Goal: Task Accomplishment & Management: Manage account settings

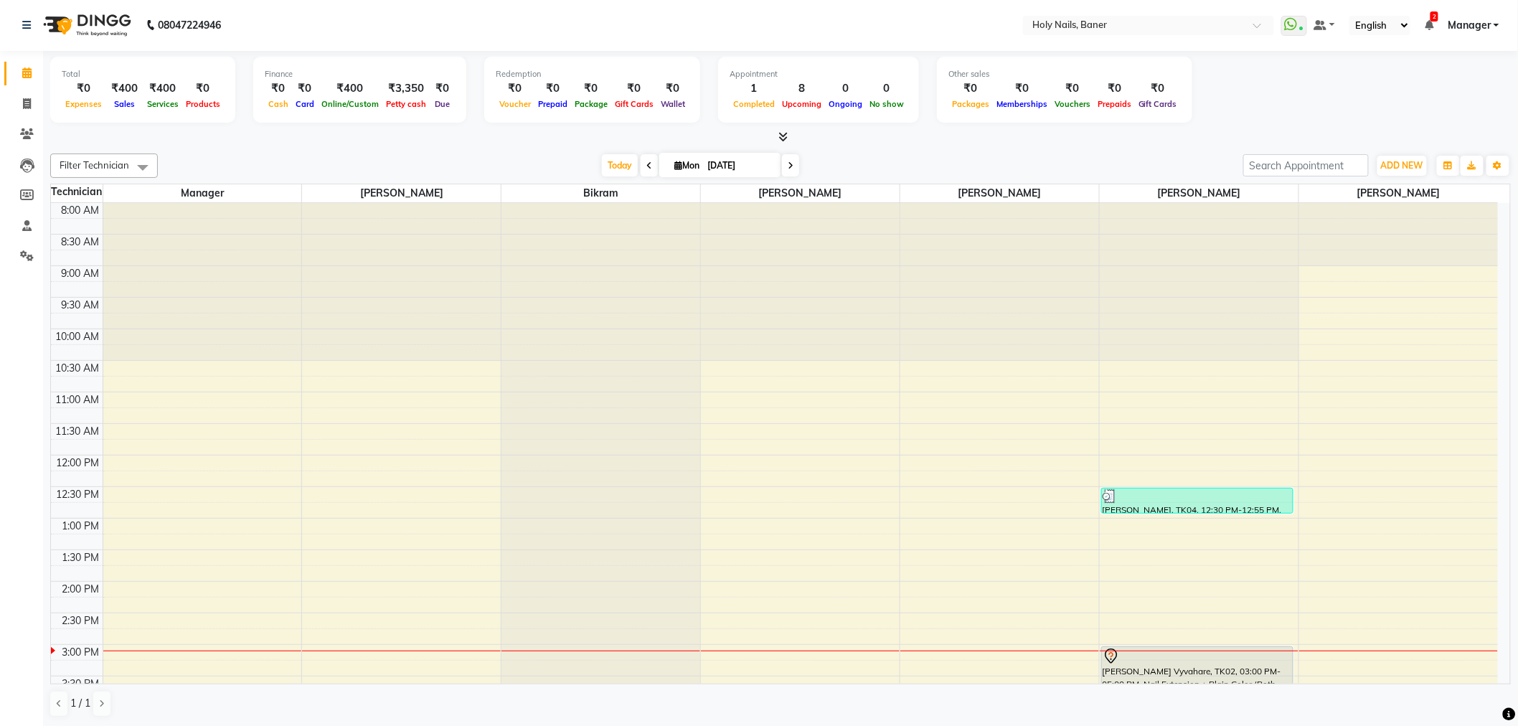
scroll to position [248, 0]
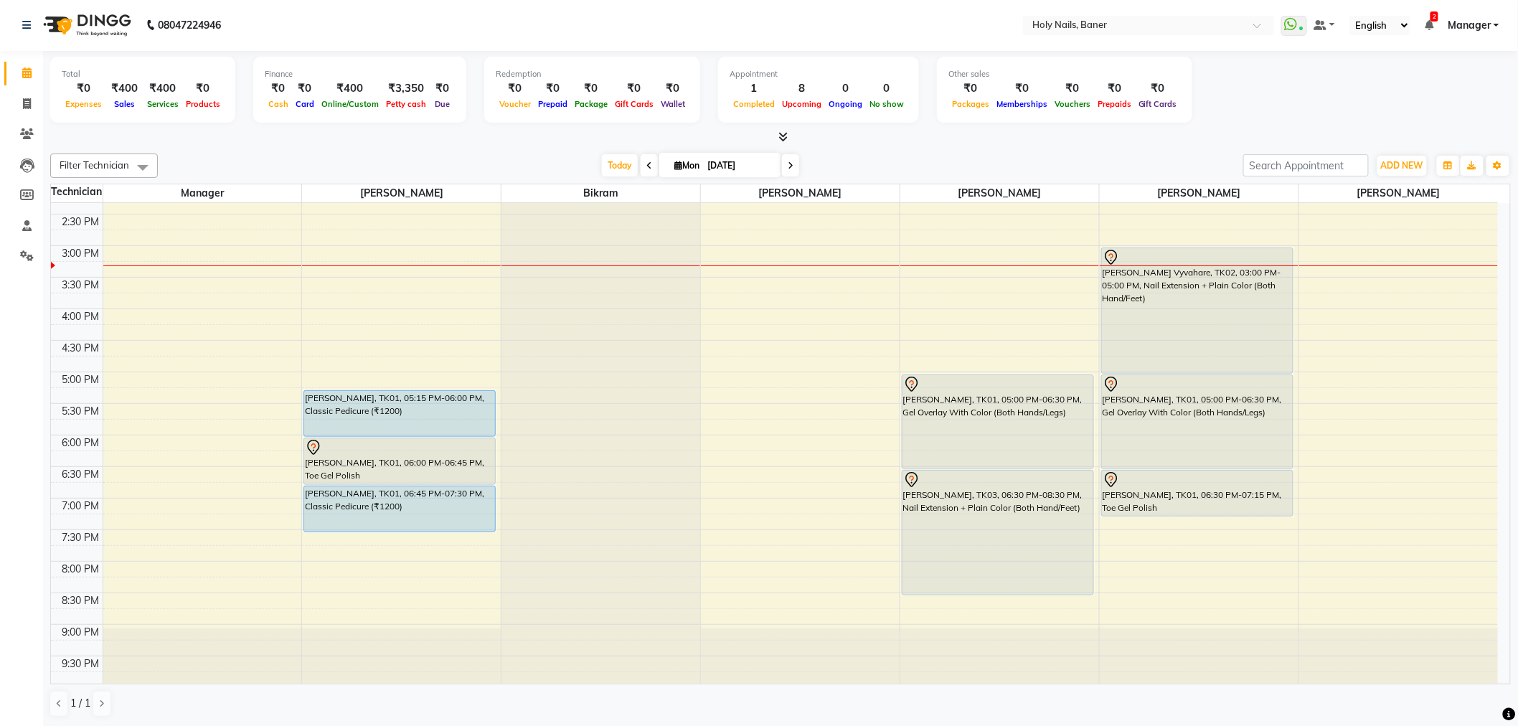
scroll to position [407, 0]
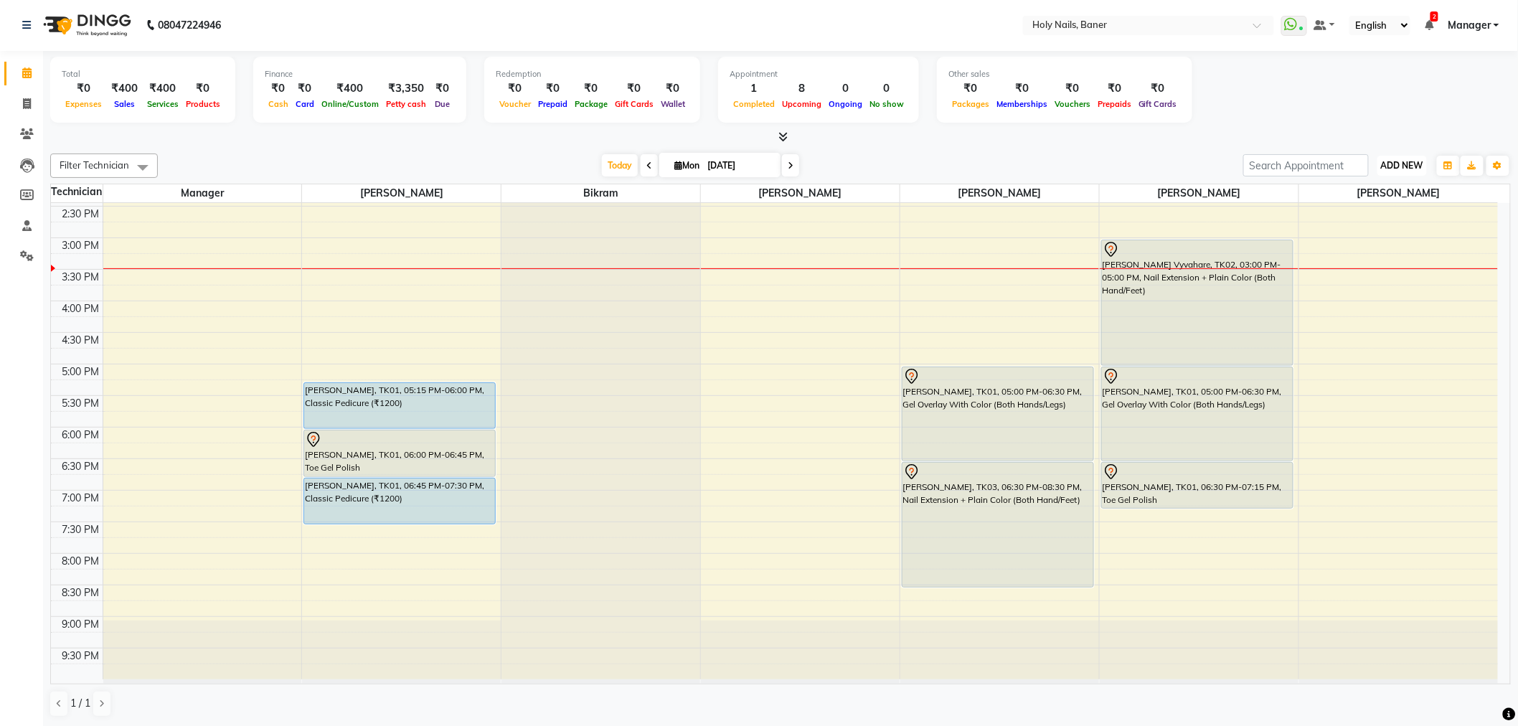
click at [1398, 167] on span "ADD NEW" at bounding box center [1402, 165] width 42 height 11
click at [1365, 225] on link "Add Expense" at bounding box center [1370, 229] width 113 height 19
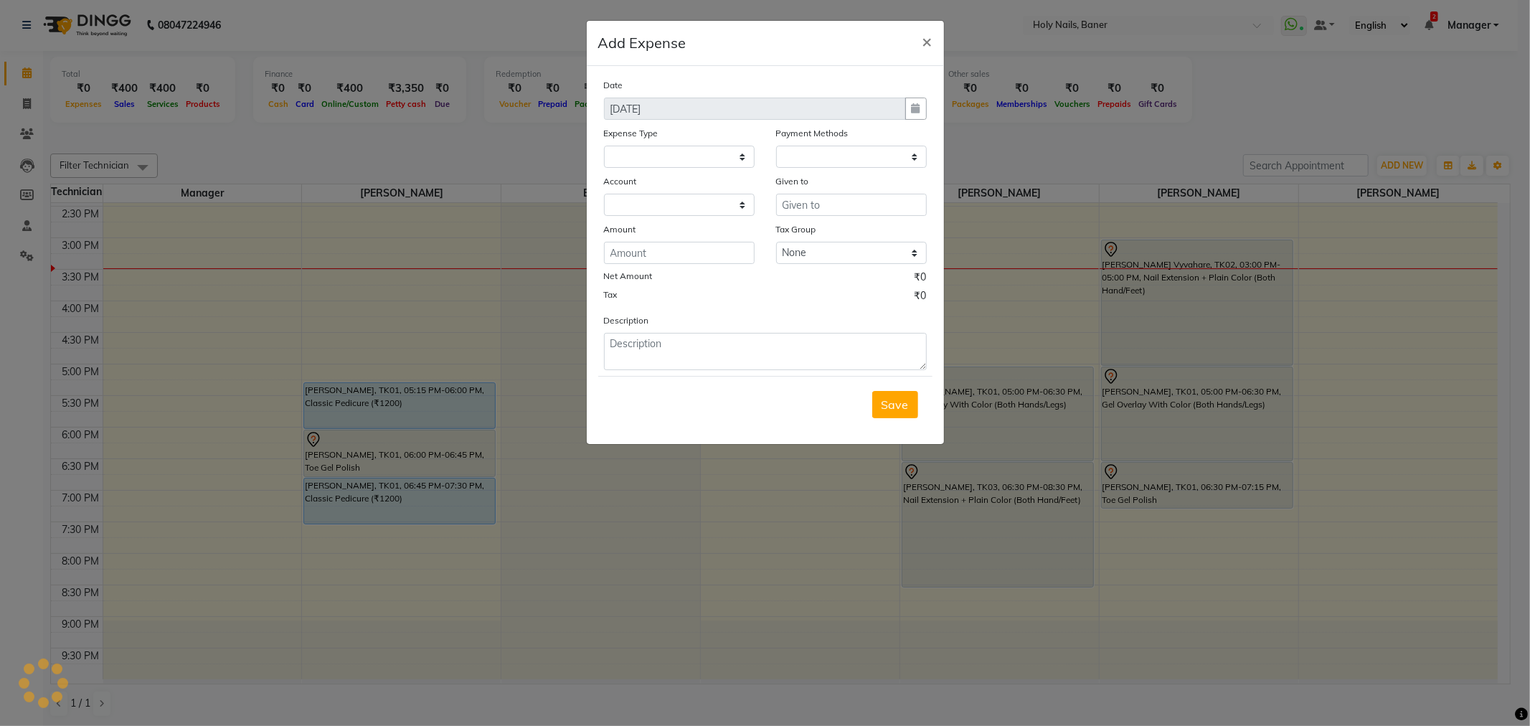
select select "1"
select select "4374"
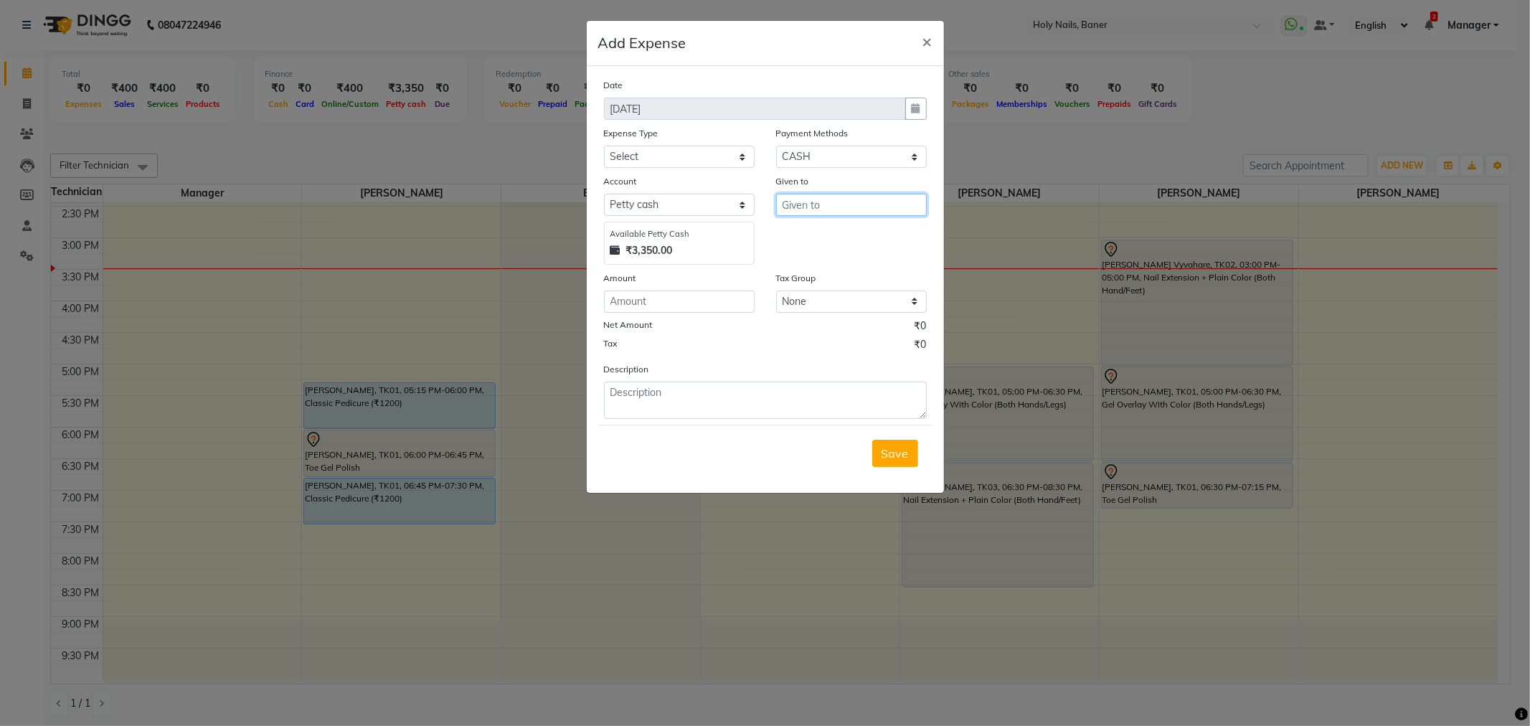
click at [851, 206] on input "text" at bounding box center [851, 205] width 151 height 22
type input "office help"
click at [640, 297] on input "number" at bounding box center [679, 302] width 151 height 22
type input "30"
click at [687, 151] on select "Select Advance Salary Bank charges Car maintenance Cash transfer to bank Cash t…" at bounding box center [679, 157] width 151 height 22
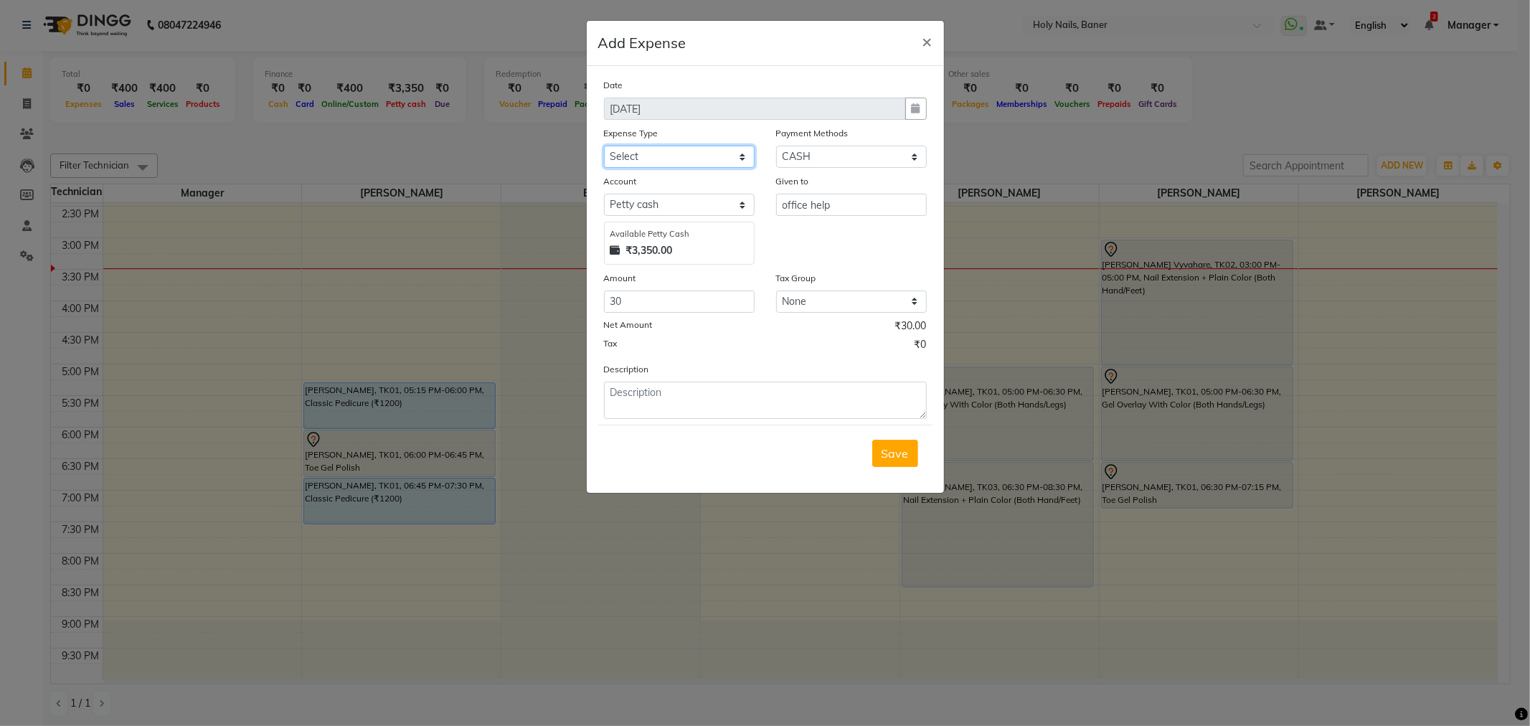
select select "10610"
click at [604, 146] on select "Select Advance Salary Bank charges Car maintenance Cash transfer to bank Cash t…" at bounding box center [679, 157] width 151 height 22
click at [895, 449] on span "Save" at bounding box center [895, 453] width 27 height 14
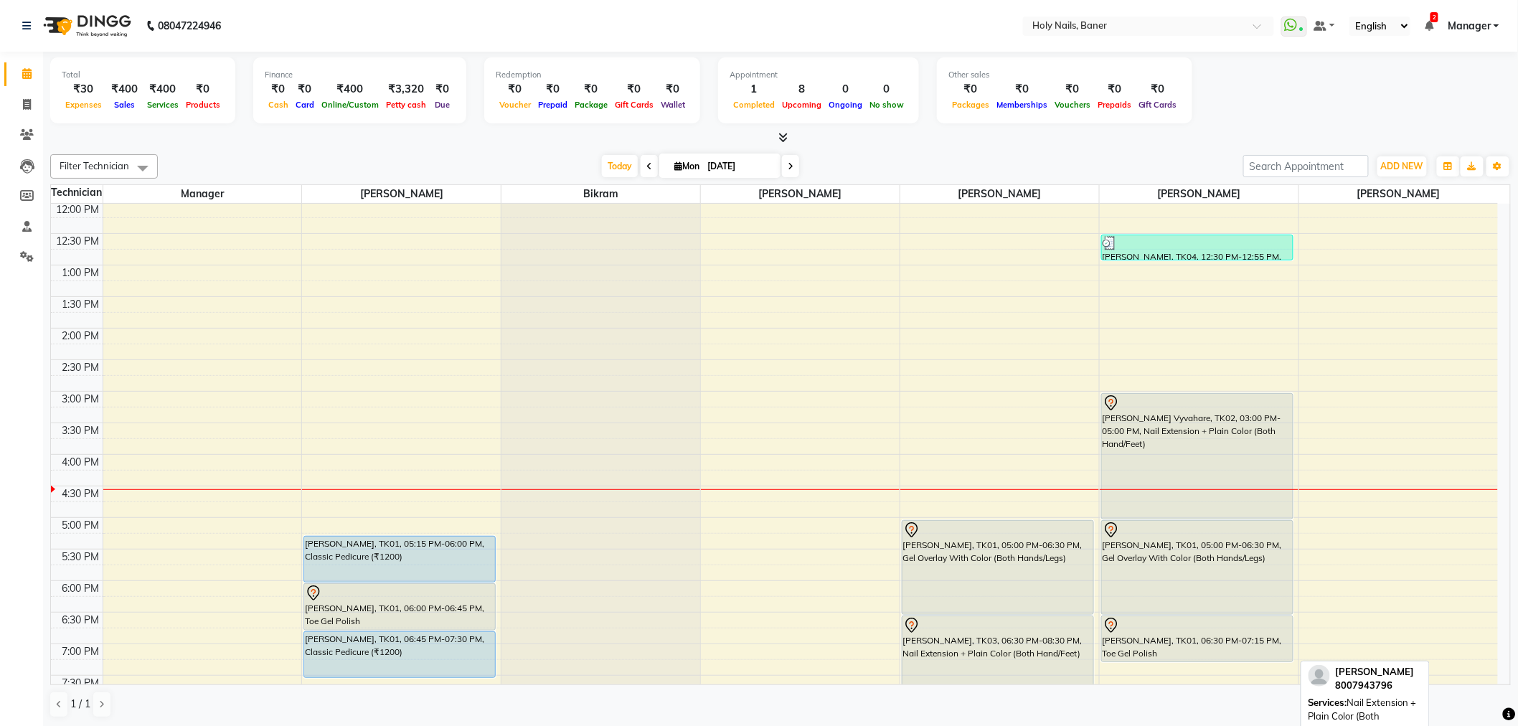
scroll to position [239, 0]
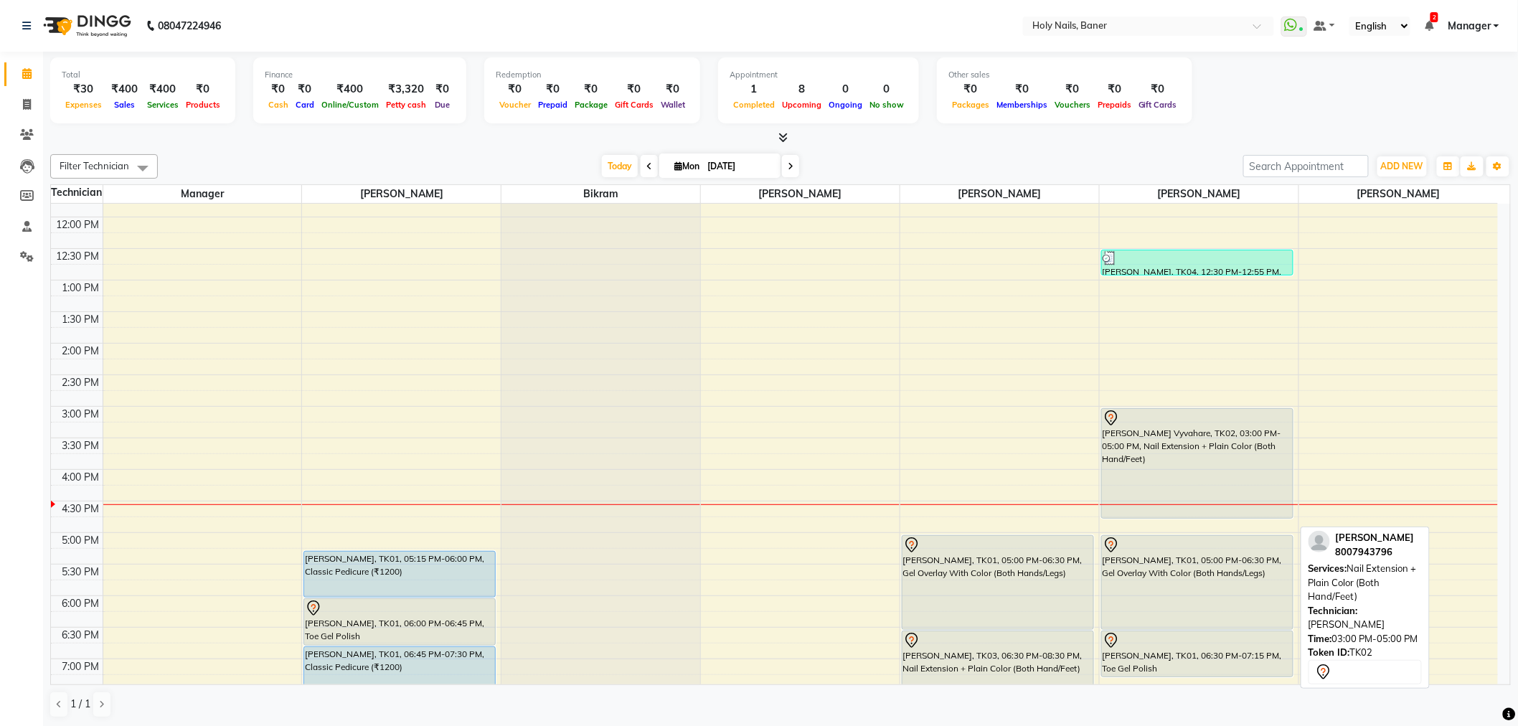
drag, startPoint x: 1184, startPoint y: 532, endPoint x: 1186, endPoint y: 505, distance: 26.6
click at [1186, 505] on div "Srushti Kharart, TK04, 12:30 PM-12:55 PM, Gel Polish Removal (Both Hands/Legs) …" at bounding box center [1199, 406] width 199 height 883
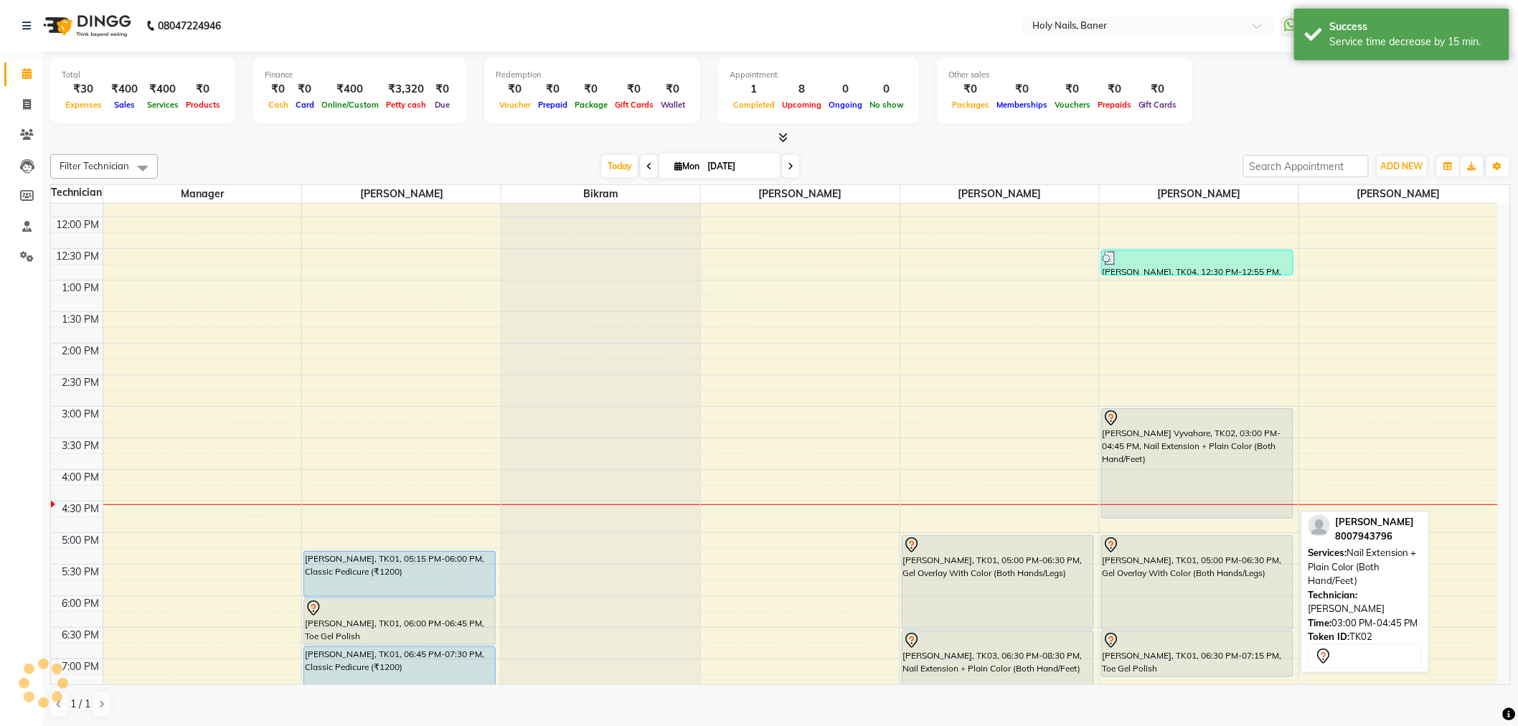
click at [1216, 481] on div "Rishika Vyvahare, TK02, 03:00 PM-04:45 PM, Nail Extension + Plain Color (Both H…" at bounding box center [1197, 463] width 191 height 109
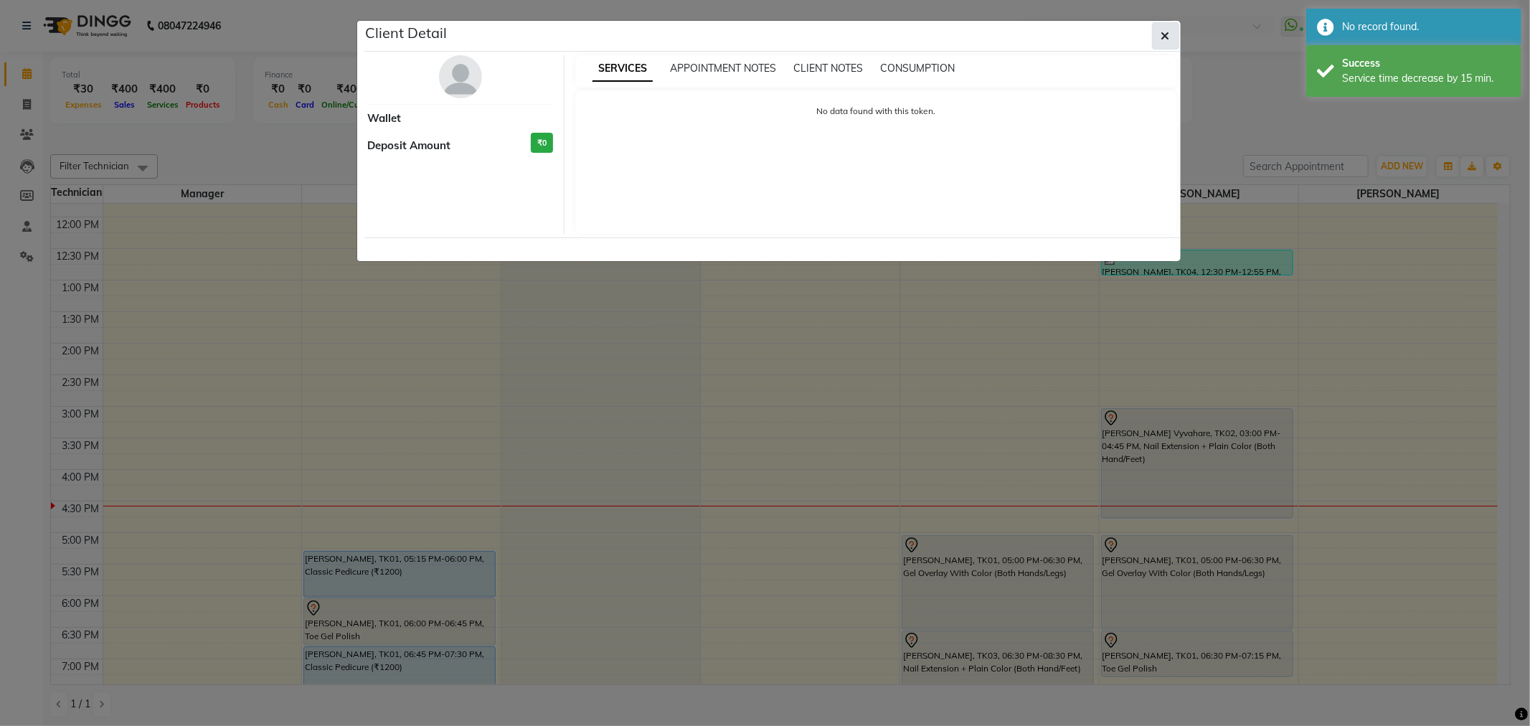
click at [1162, 34] on icon "button" at bounding box center [1166, 35] width 9 height 11
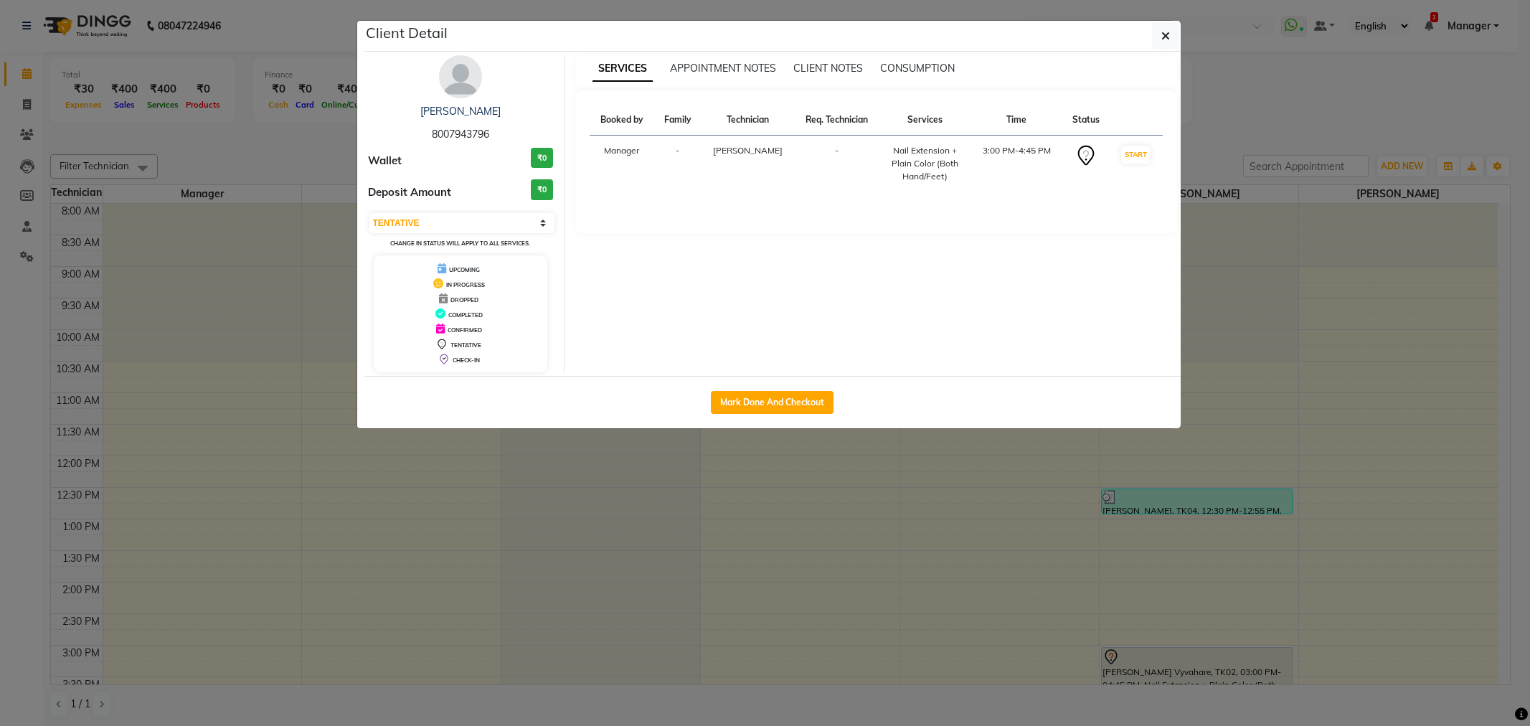
select select "7"
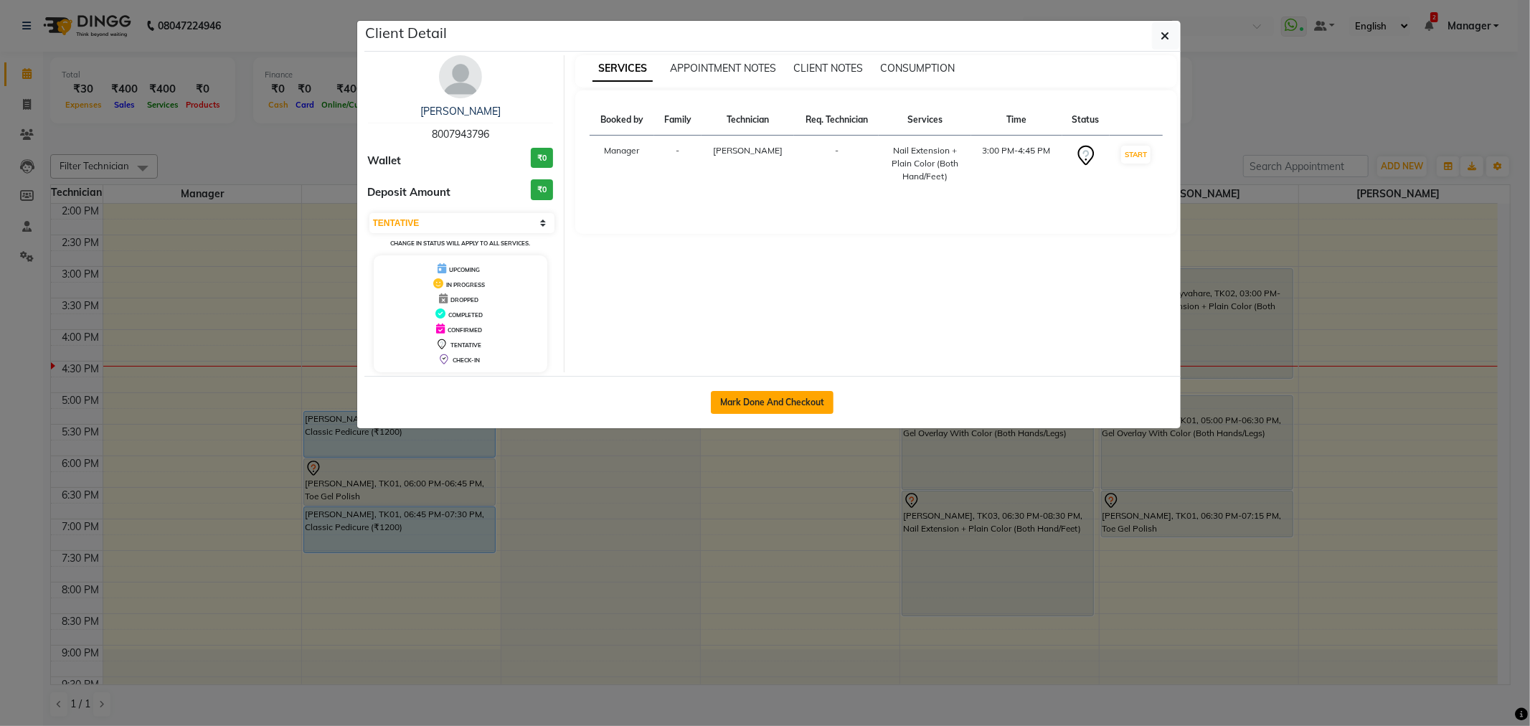
click at [770, 402] on button "Mark Done And Checkout" at bounding box center [772, 402] width 123 height 23
select select "service"
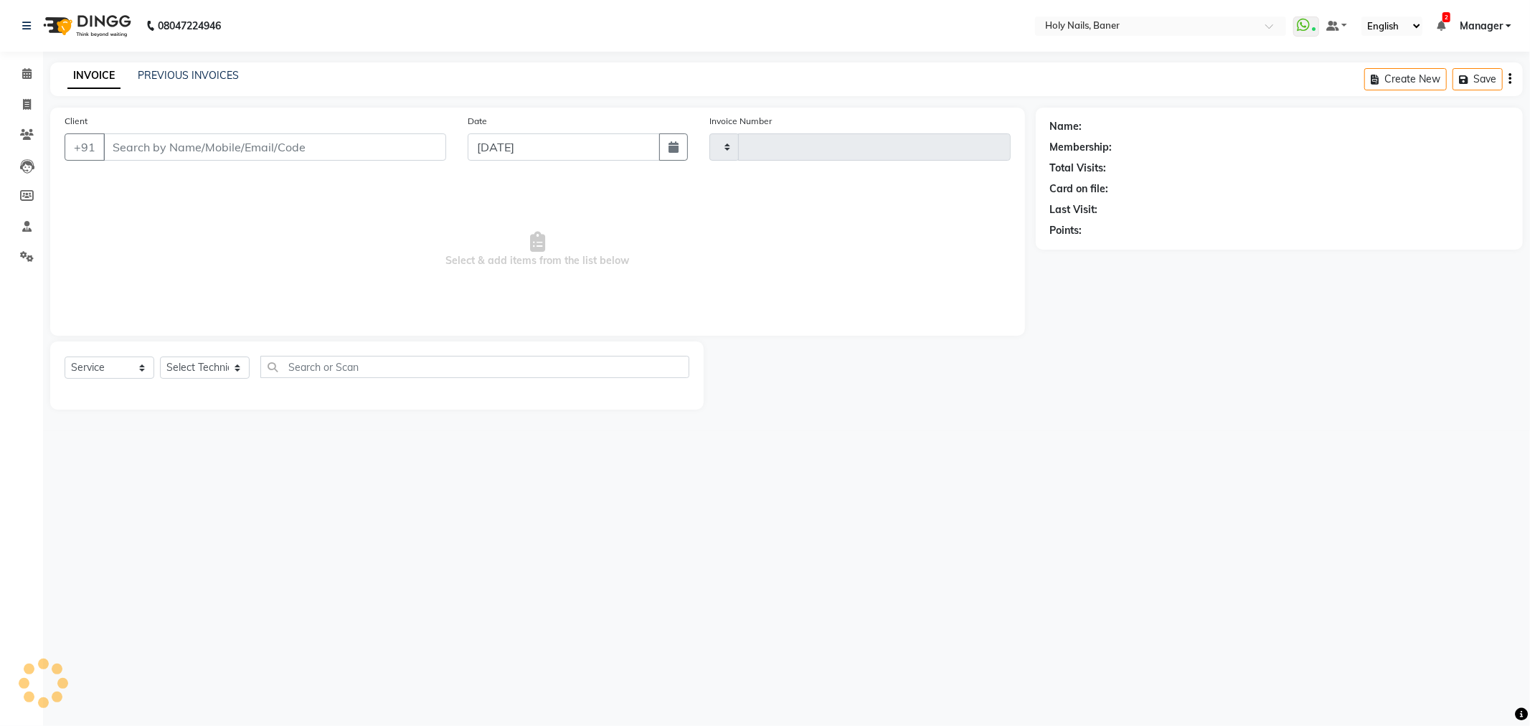
type input "80******96"
select select "66406"
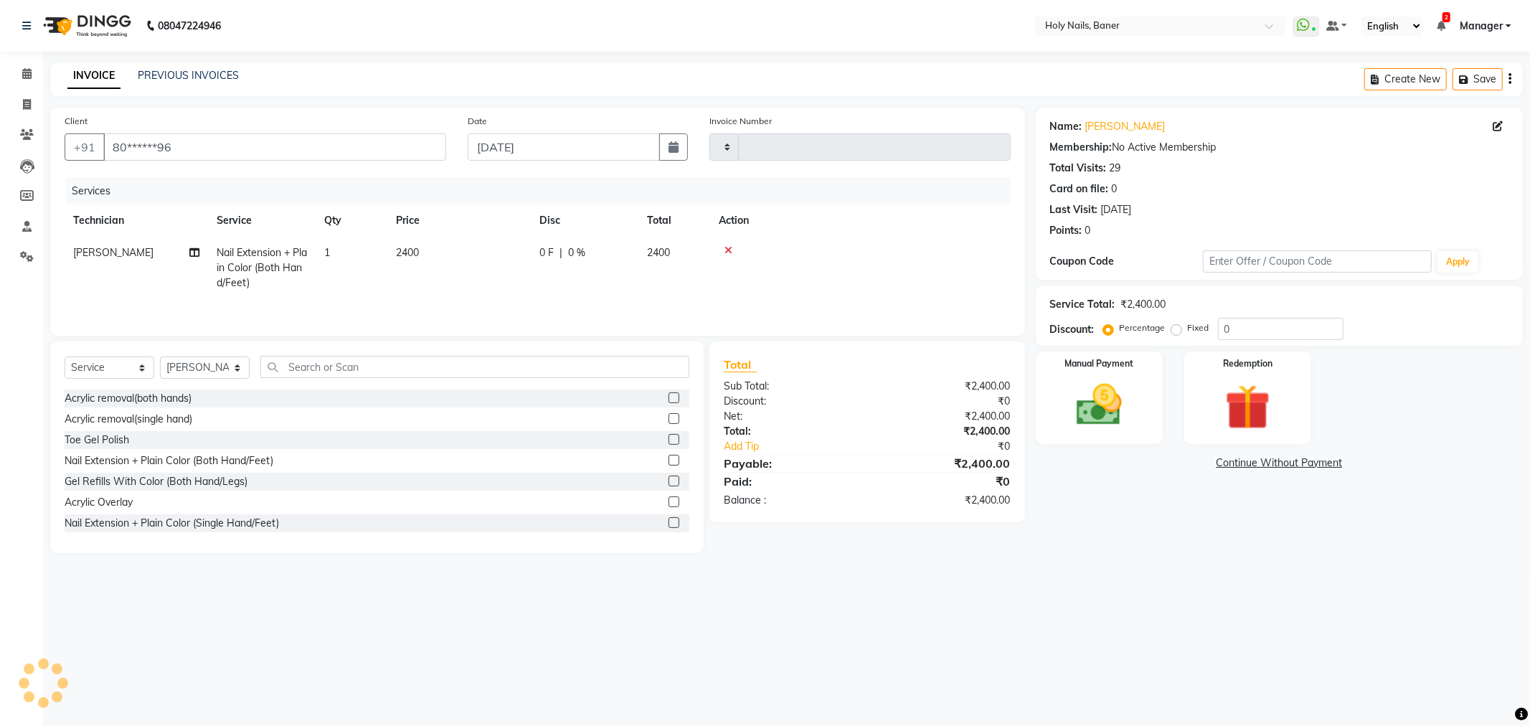
drag, startPoint x: 500, startPoint y: 244, endPoint x: 512, endPoint y: 242, distance: 12.3
click at [502, 244] on td "2400" at bounding box center [458, 268] width 143 height 62
select select "66406"
click at [633, 268] on td "0 F | 0 %" at bounding box center [664, 267] width 132 height 61
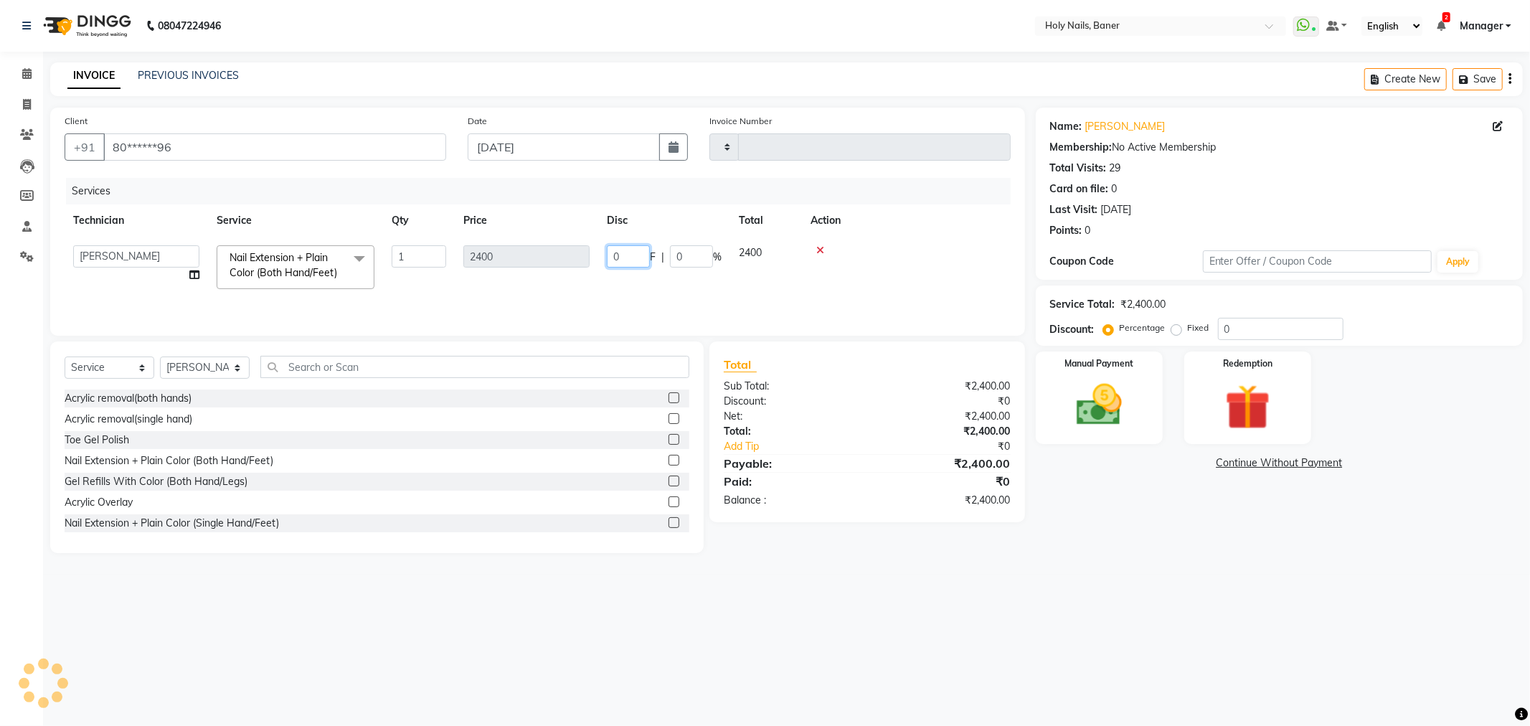
click at [636, 255] on input "0" at bounding box center [628, 256] width 43 height 22
type input "500"
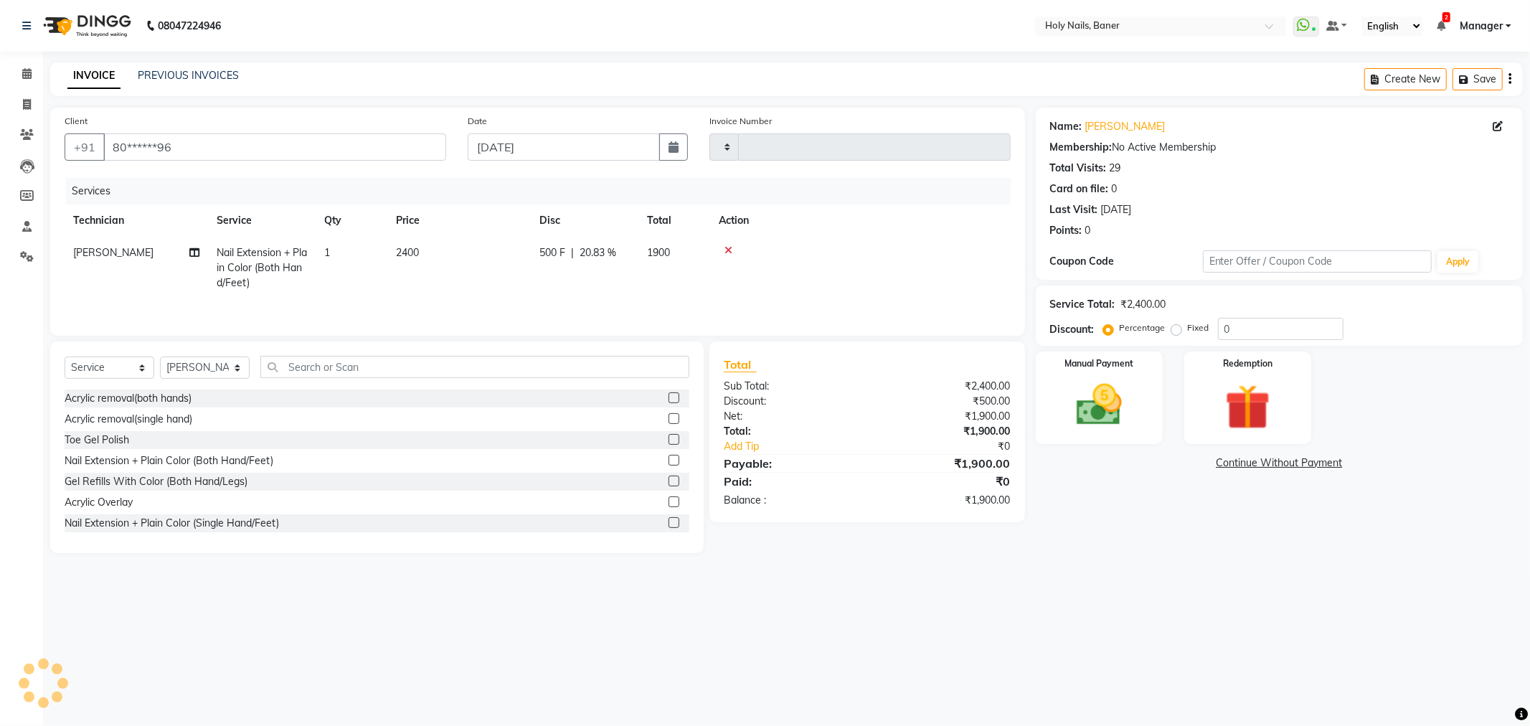
click at [974, 261] on td at bounding box center [860, 268] width 301 height 62
click at [453, 370] on input "text" at bounding box center [474, 367] width 429 height 22
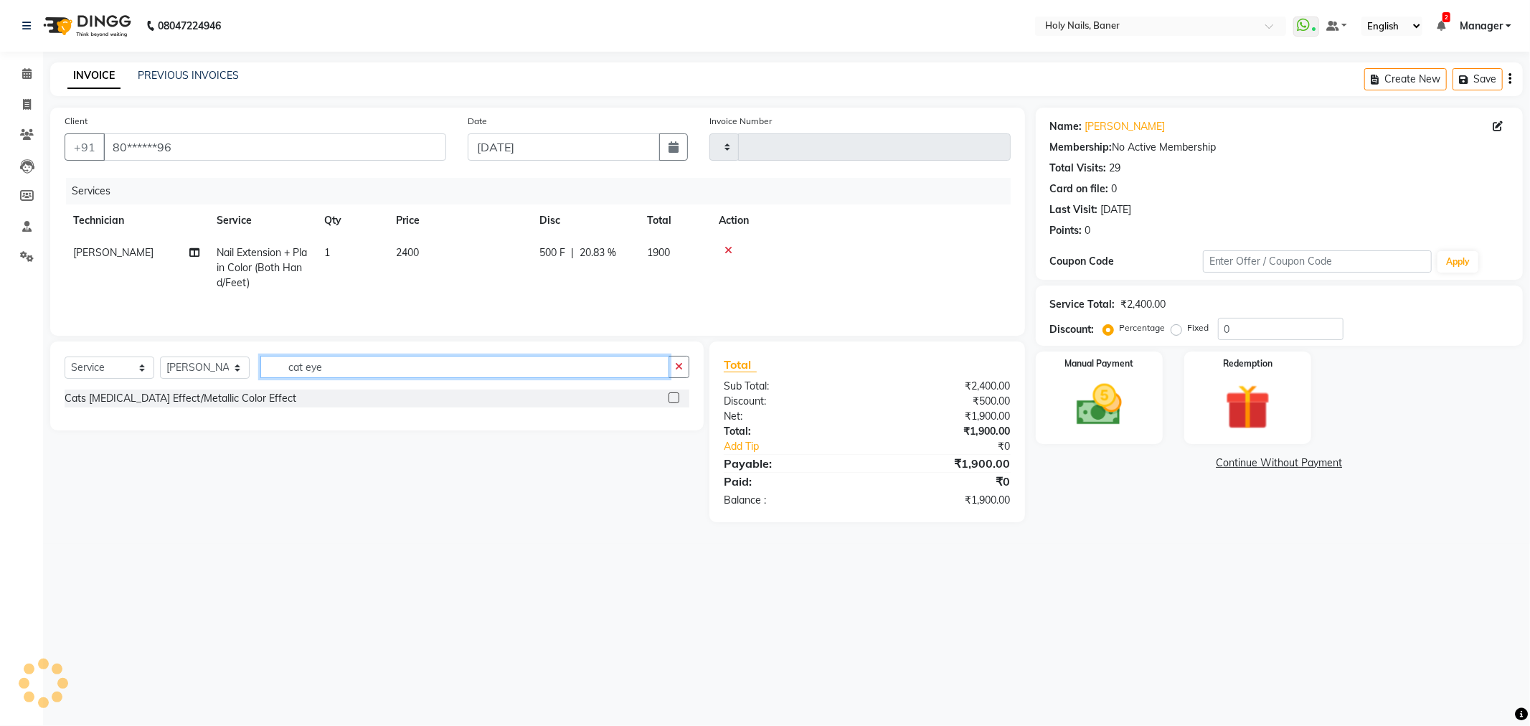
type input "cat eye"
click at [679, 402] on label at bounding box center [674, 397] width 11 height 11
click at [678, 402] on input "checkbox" at bounding box center [673, 398] width 9 height 9
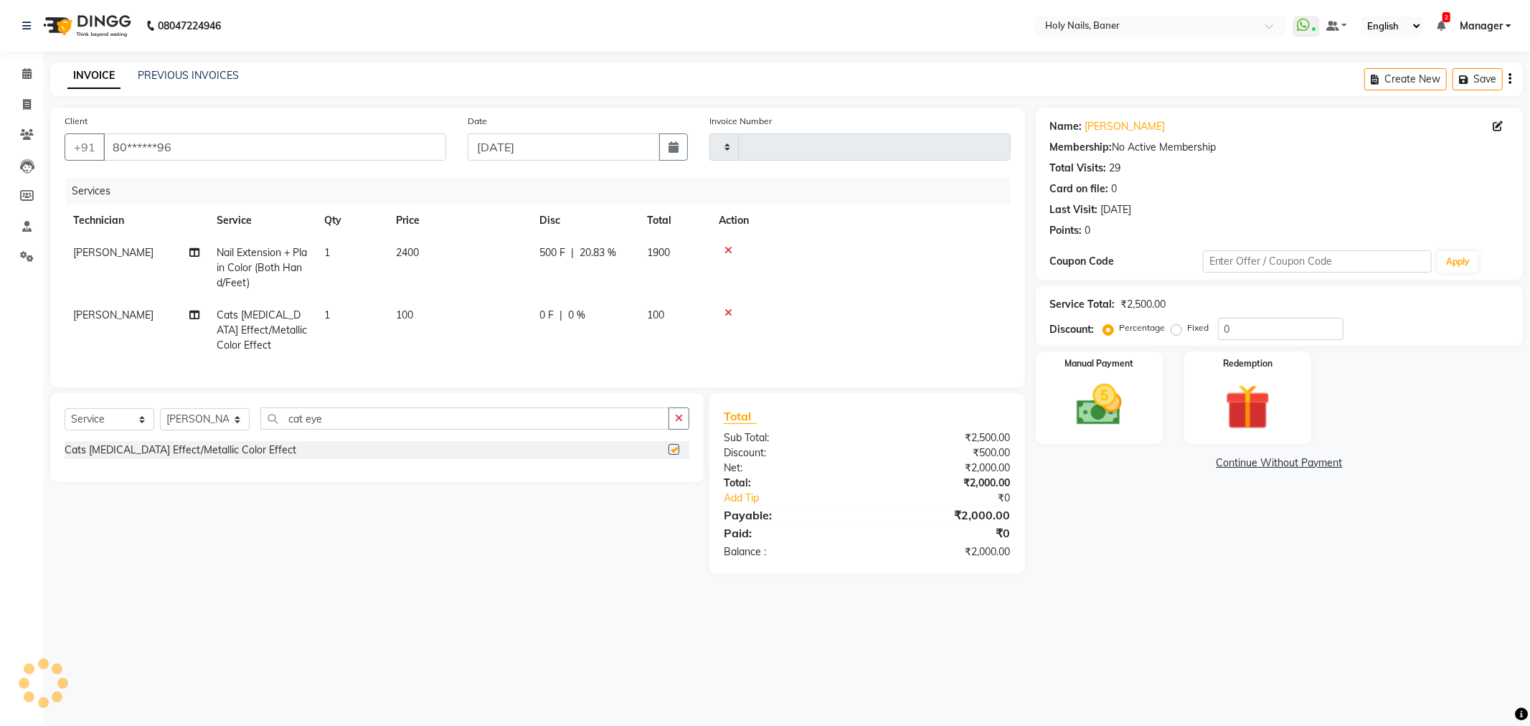
checkbox input "false"
click at [337, 307] on td "1" at bounding box center [352, 330] width 72 height 62
select select "66406"
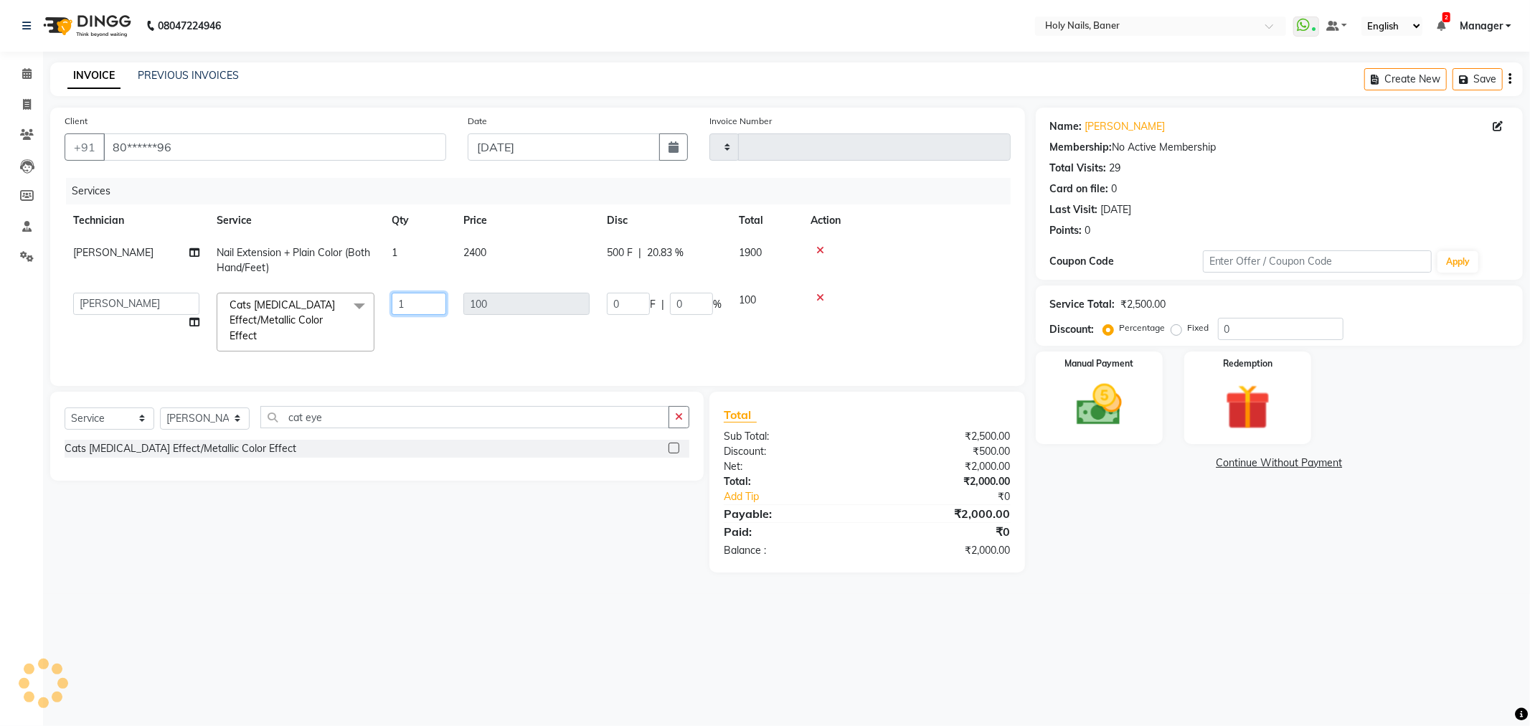
click at [421, 296] on input "1" at bounding box center [419, 304] width 55 height 22
type input "0904"
type input "10"
select select "5445"
click at [944, 270] on td at bounding box center [906, 260] width 209 height 47
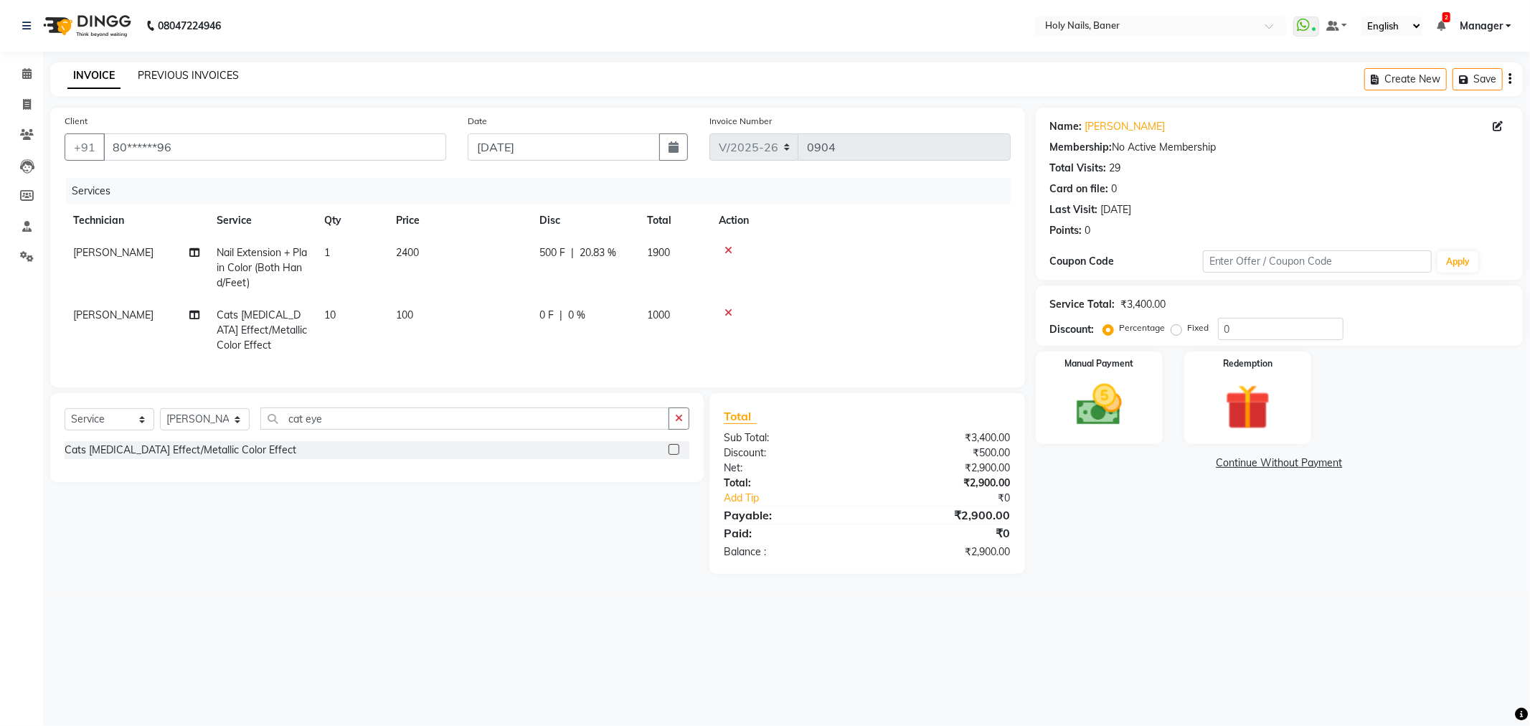
click at [182, 72] on link "PREVIOUS INVOICES" at bounding box center [188, 75] width 101 height 13
click at [1124, 405] on img at bounding box center [1099, 405] width 77 height 55
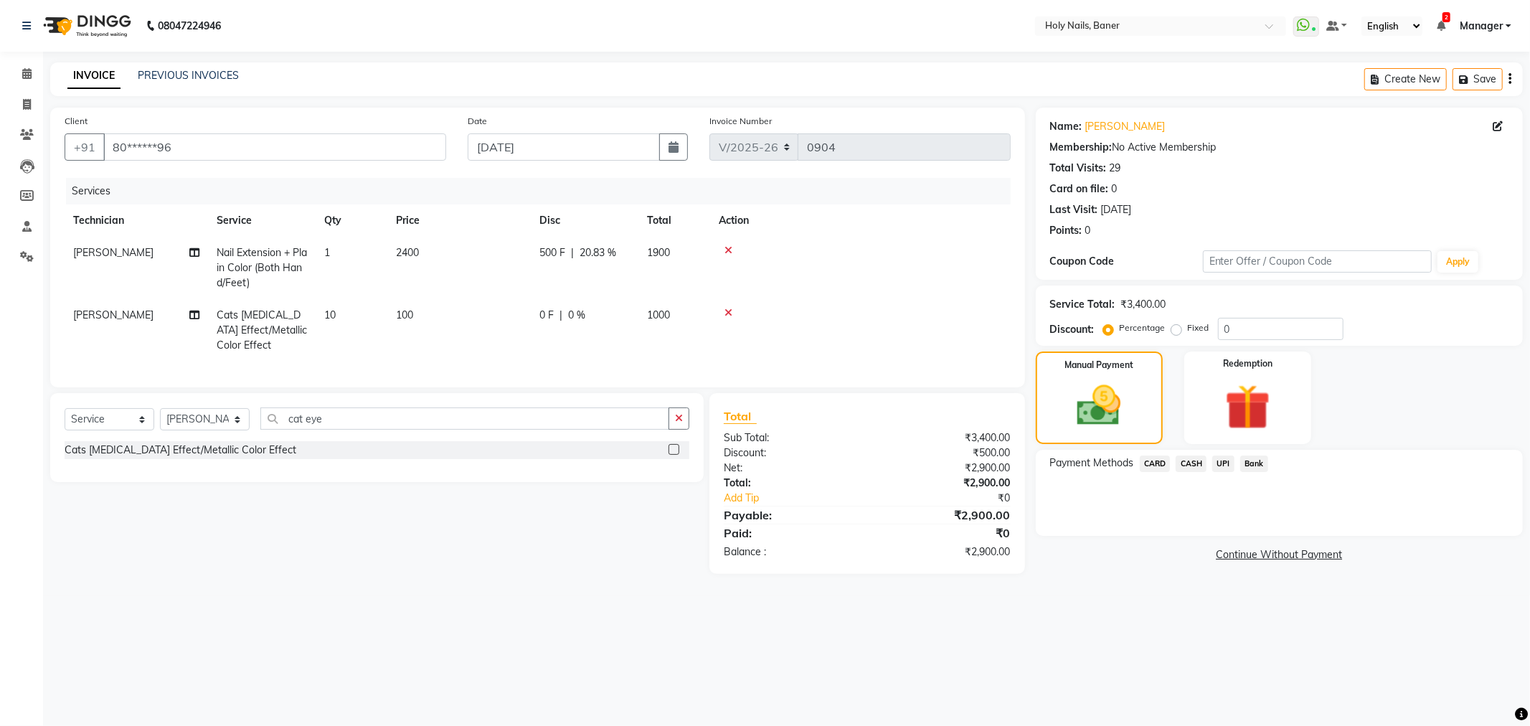
click at [1160, 460] on span "CARD" at bounding box center [1155, 464] width 31 height 17
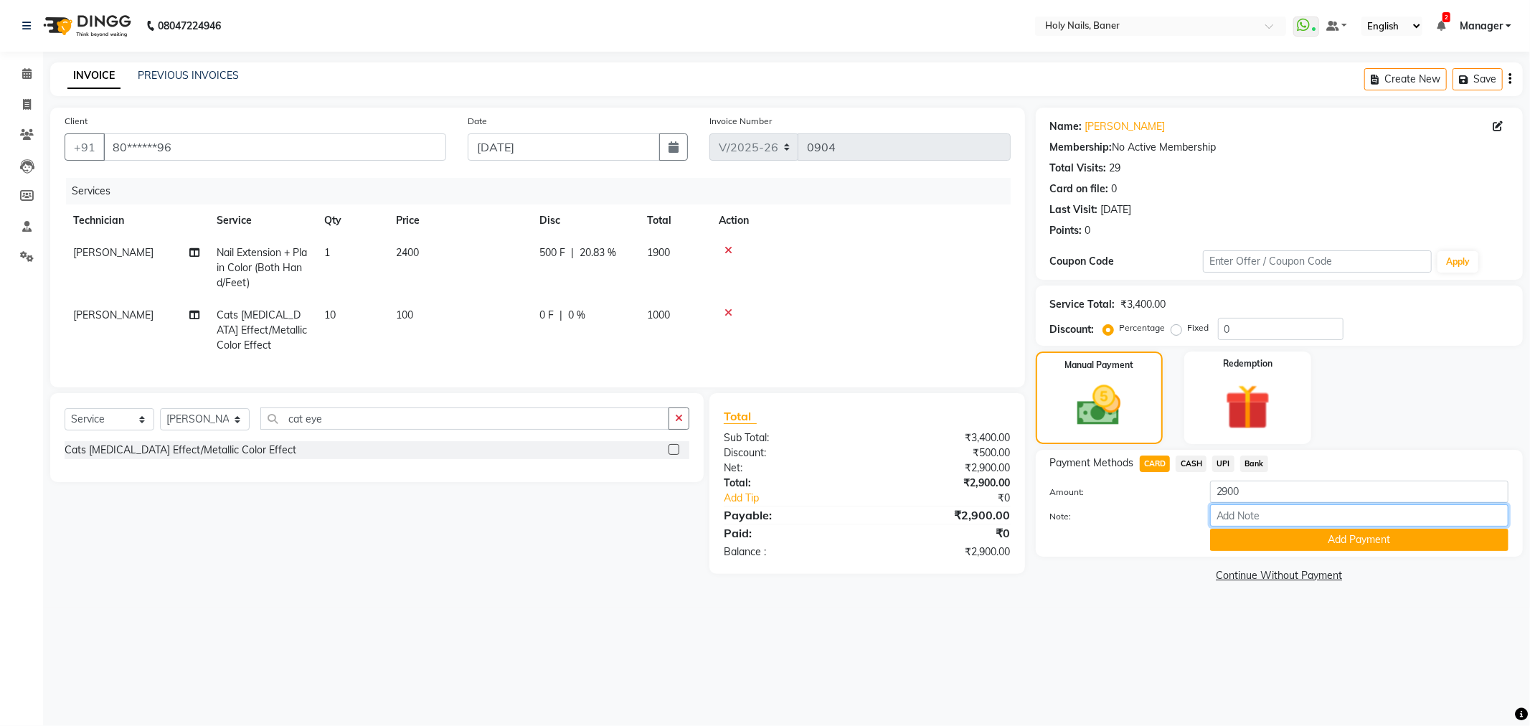
click at [1246, 525] on input "Note:" at bounding box center [1359, 515] width 298 height 22
type input "monsoon offer rs 500 off"
click at [1264, 536] on button "Add Payment" at bounding box center [1359, 540] width 298 height 22
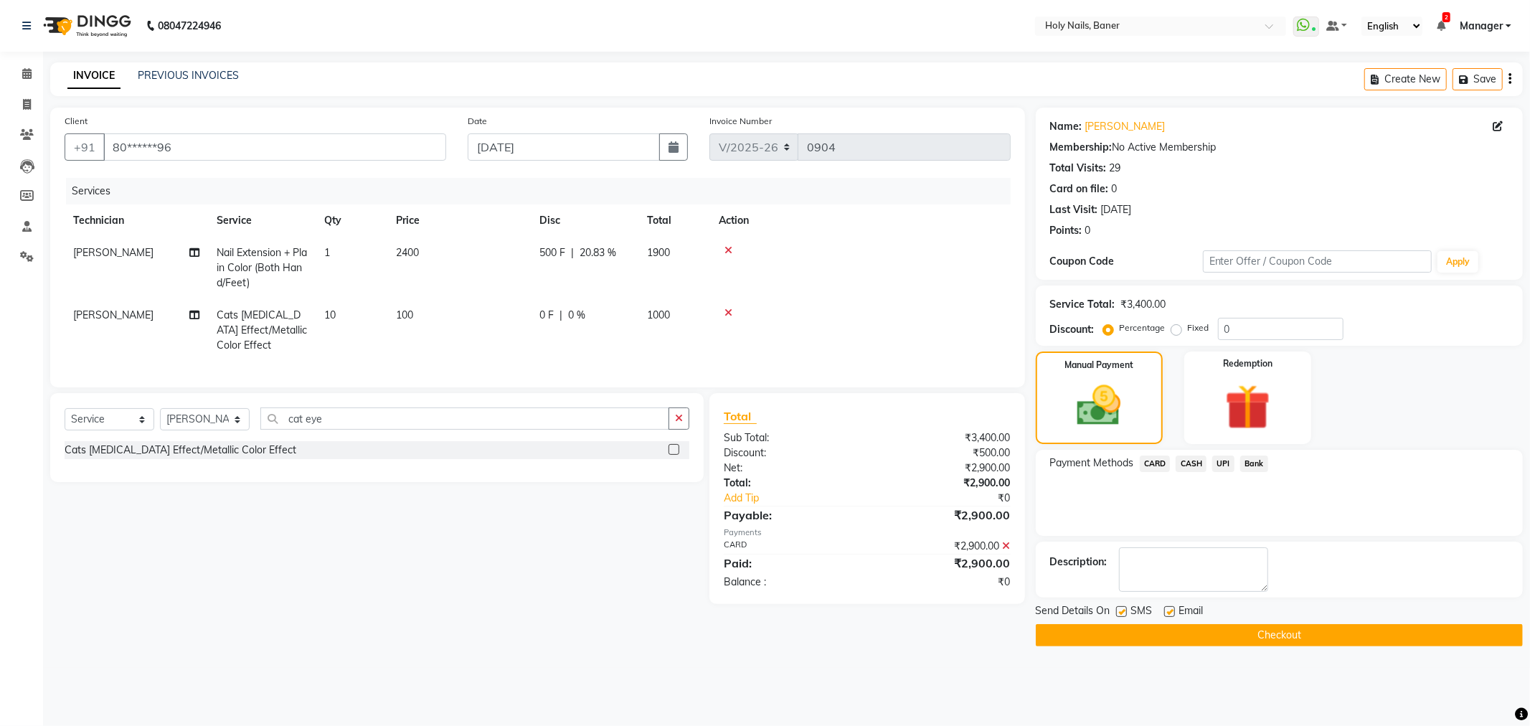
click at [1209, 639] on button "Checkout" at bounding box center [1279, 635] width 487 height 22
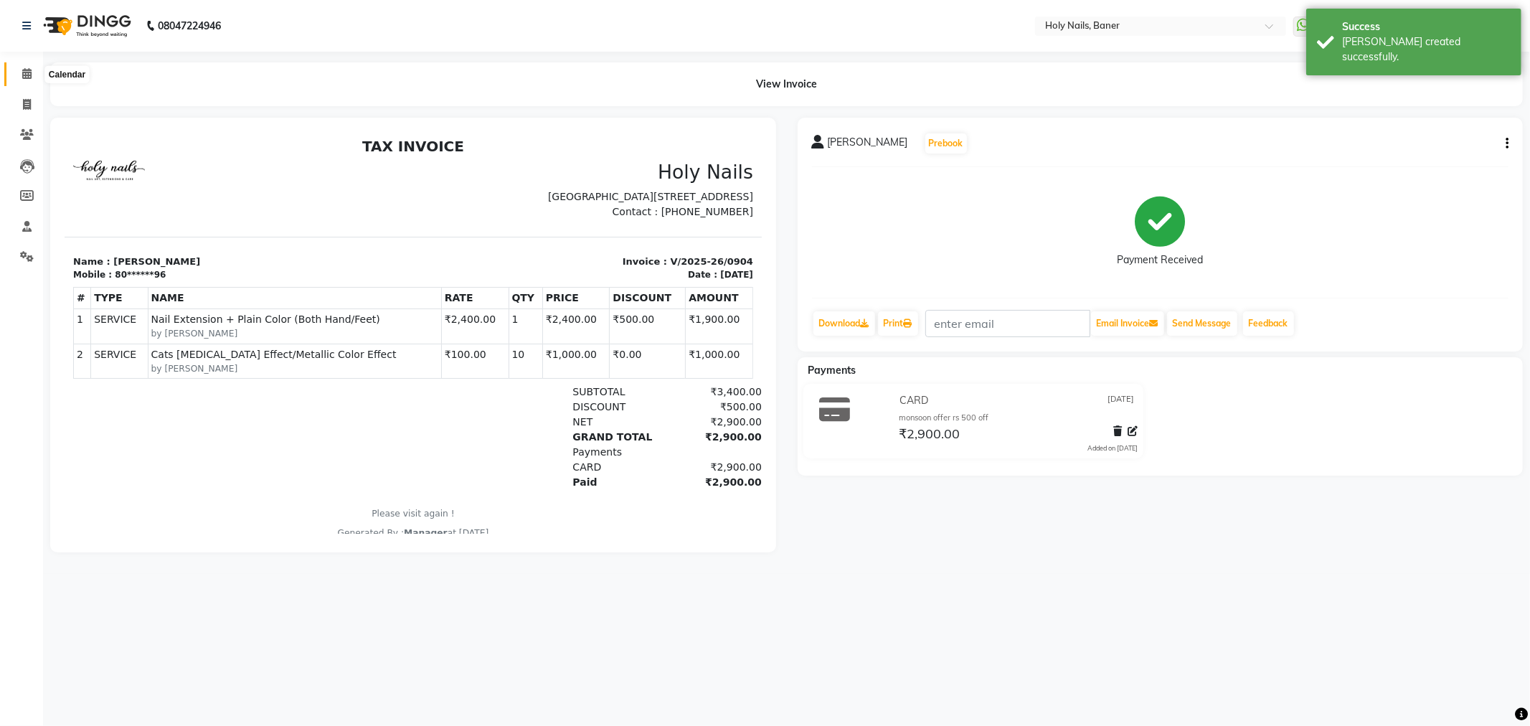
click at [31, 68] on span at bounding box center [26, 74] width 25 height 17
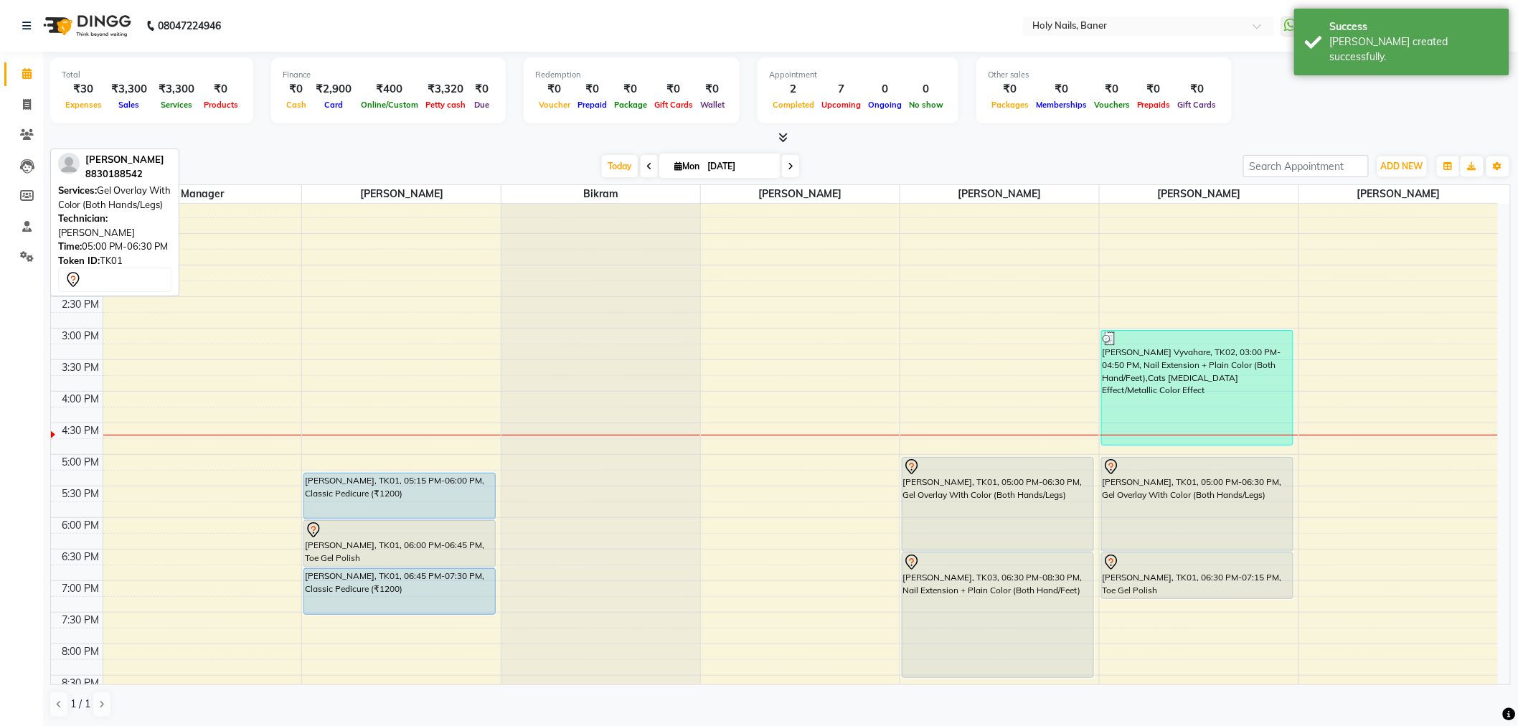
scroll to position [319, 0]
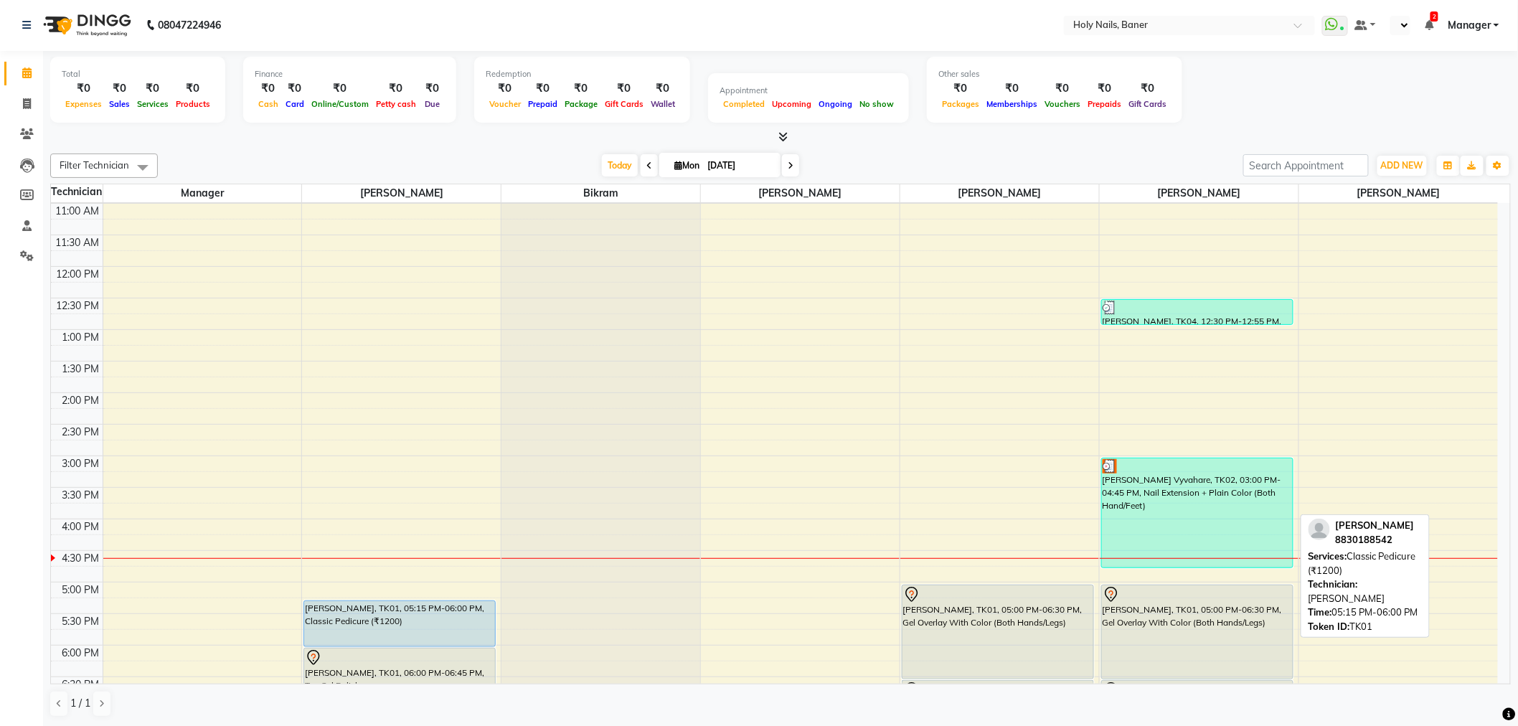
scroll to position [239, 0]
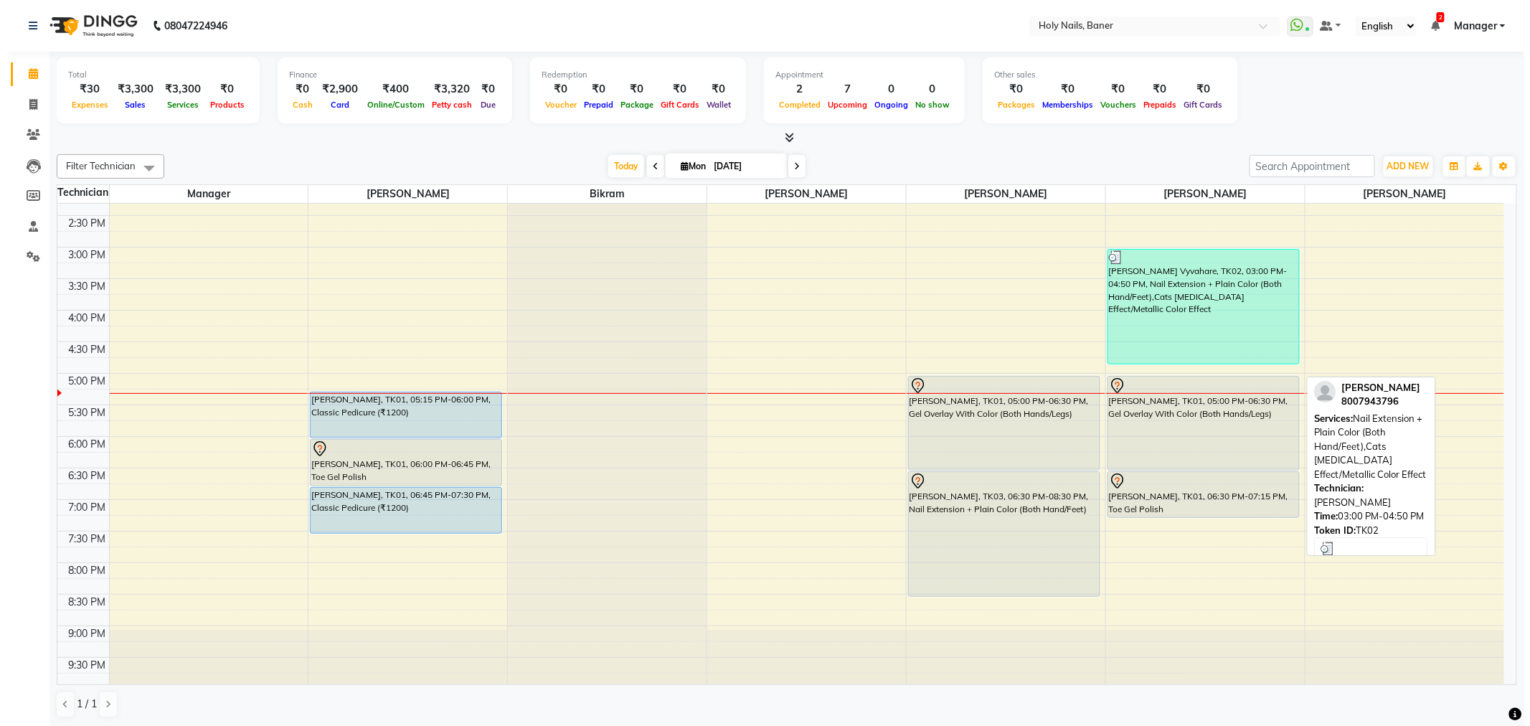
scroll to position [319, 0]
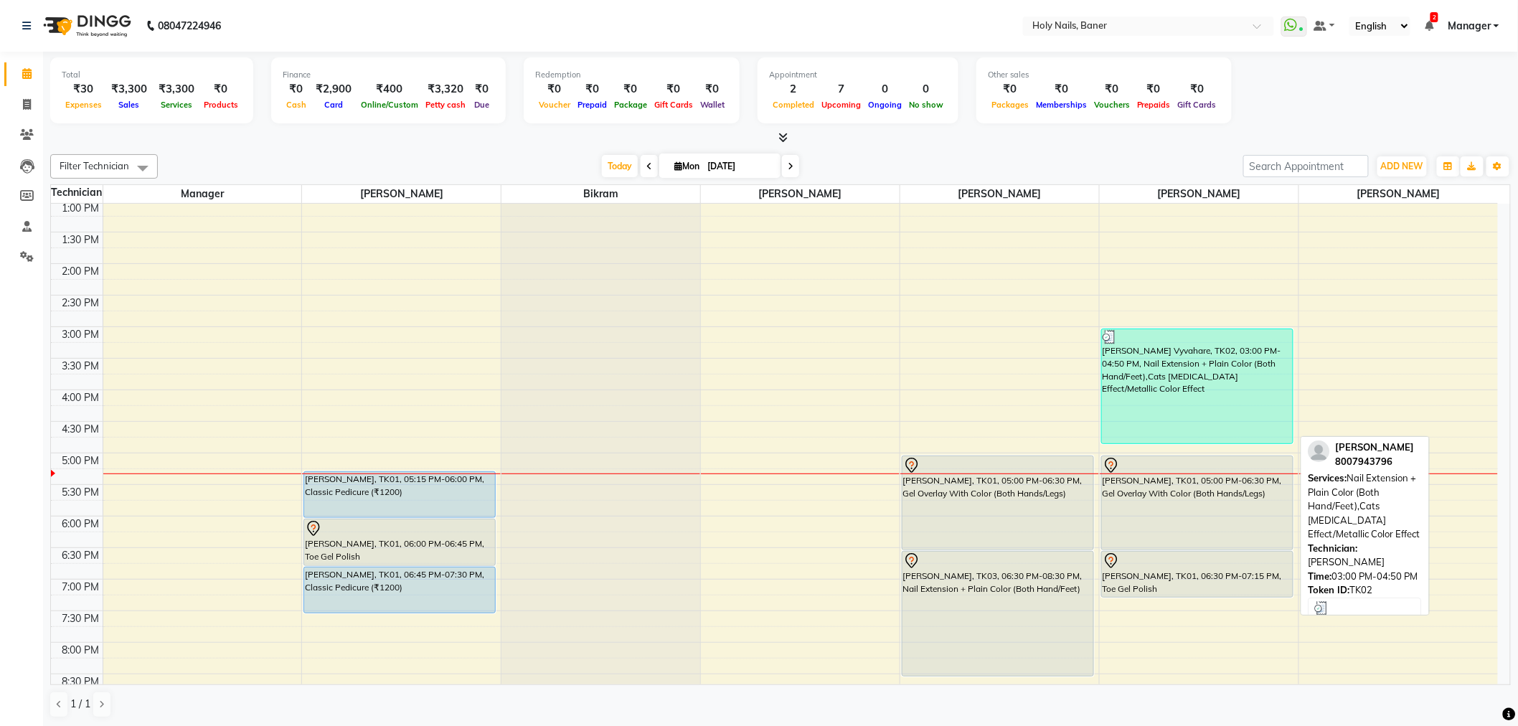
click at [1158, 384] on div "[PERSON_NAME] Vyvahare, TK02, 03:00 PM-04:50 PM, Nail Extension + Plain Color (…" at bounding box center [1197, 386] width 191 height 114
select select "3"
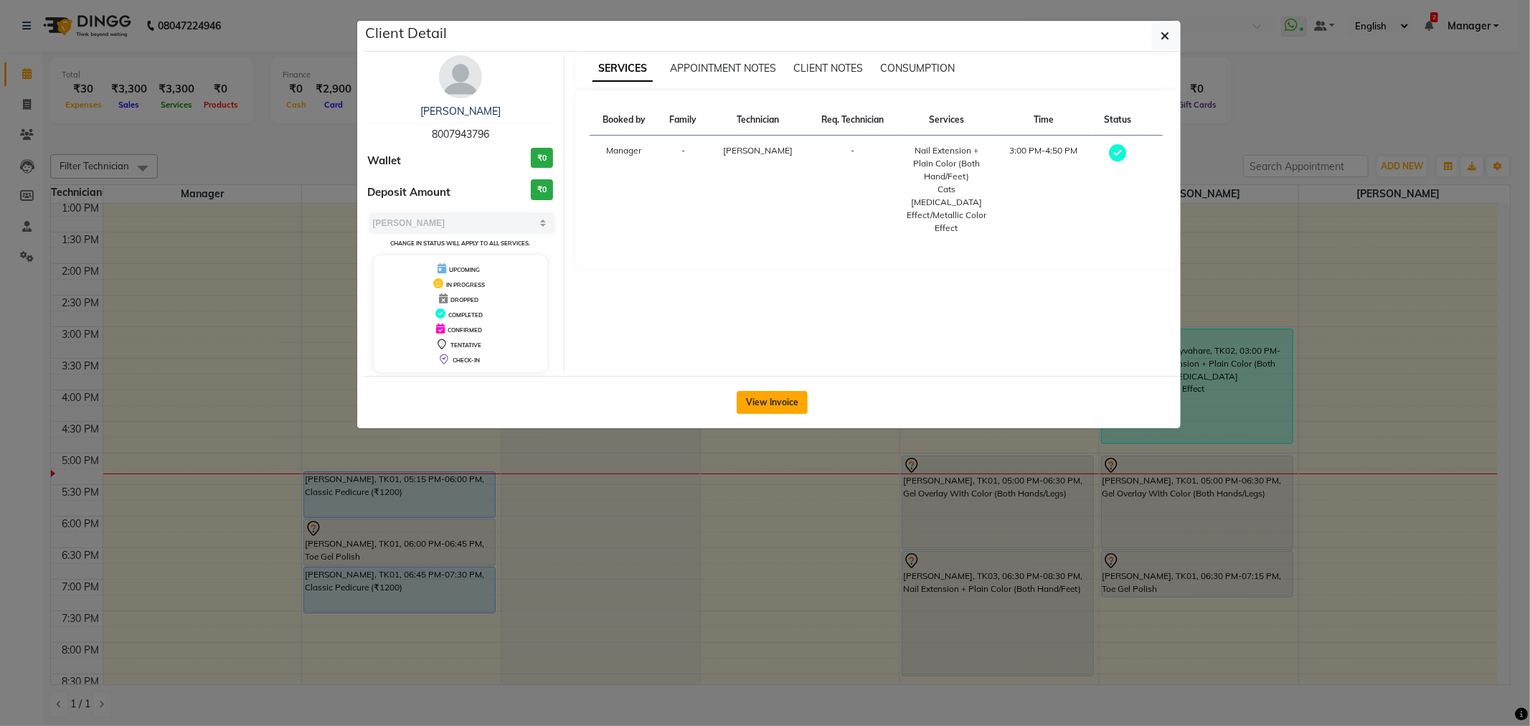
click at [805, 396] on button "View Invoice" at bounding box center [772, 402] width 71 height 23
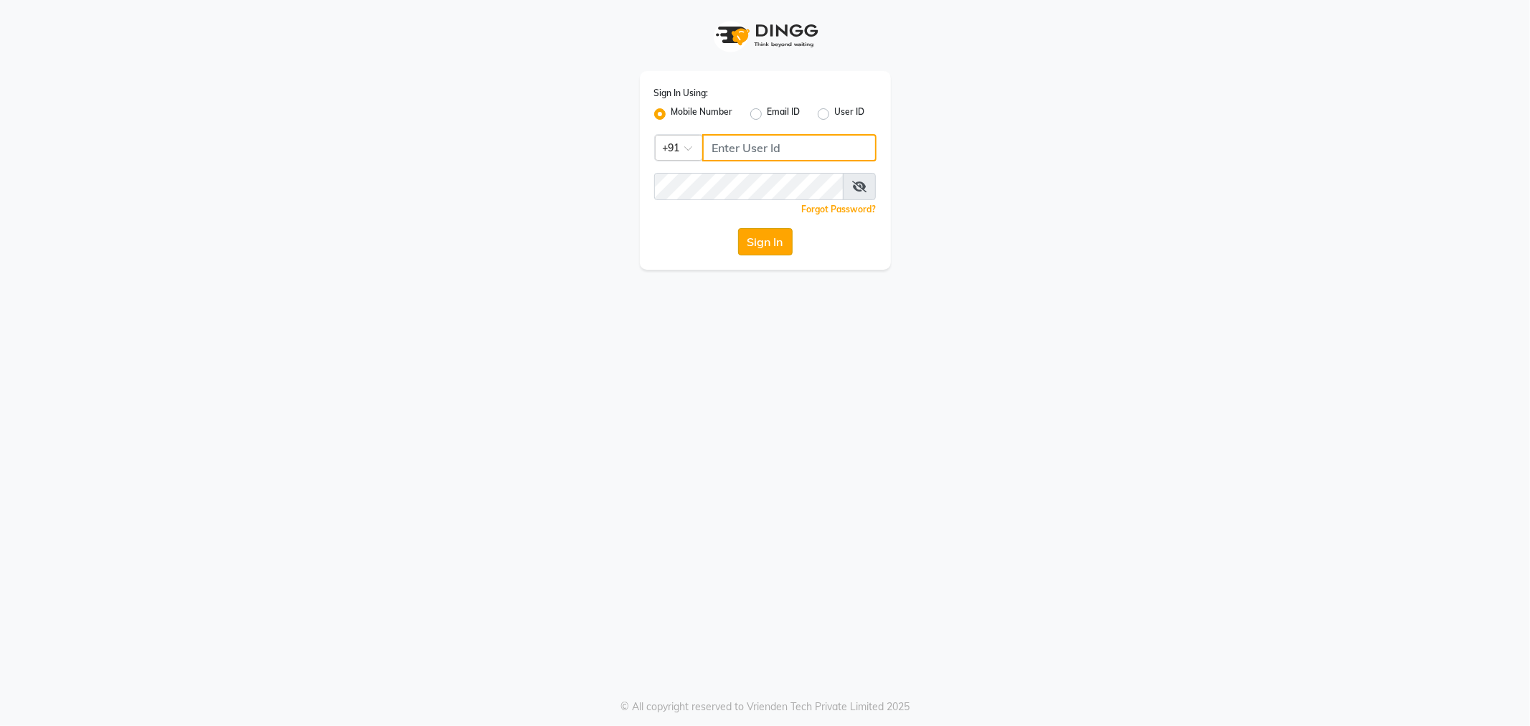
type input "9764841717"
click at [759, 253] on button "Sign In" at bounding box center [765, 241] width 55 height 27
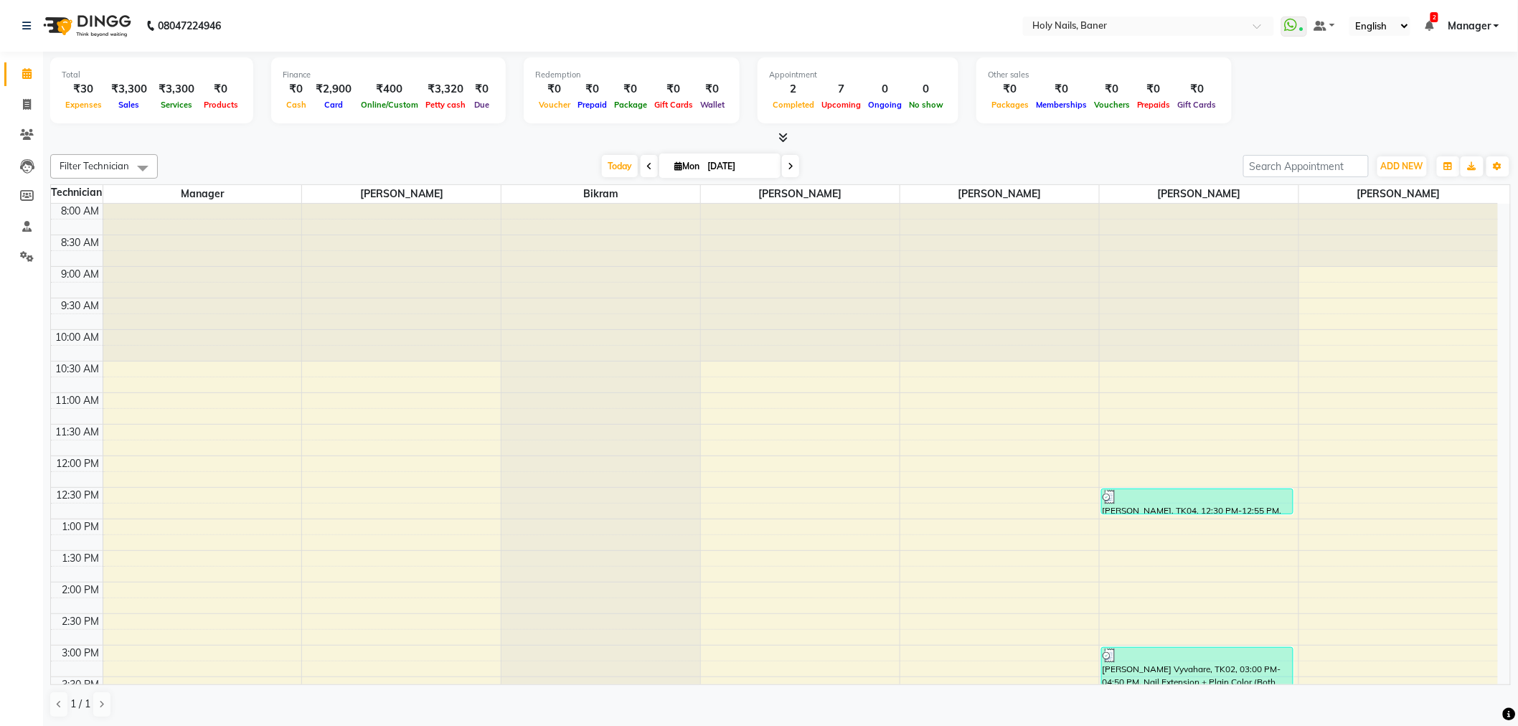
scroll to position [1, 0]
click at [786, 172] on span at bounding box center [790, 165] width 17 height 22
type input "02-09-2025"
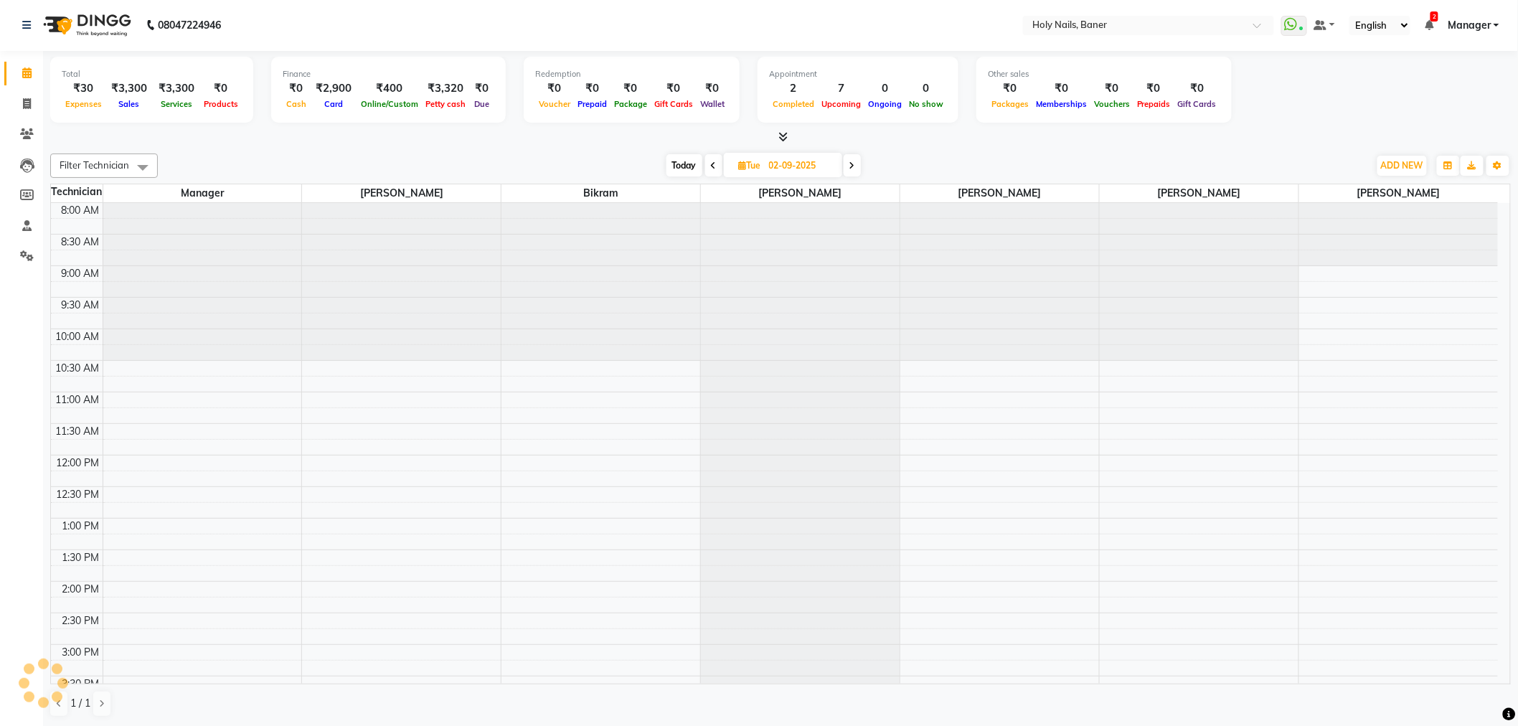
scroll to position [407, 0]
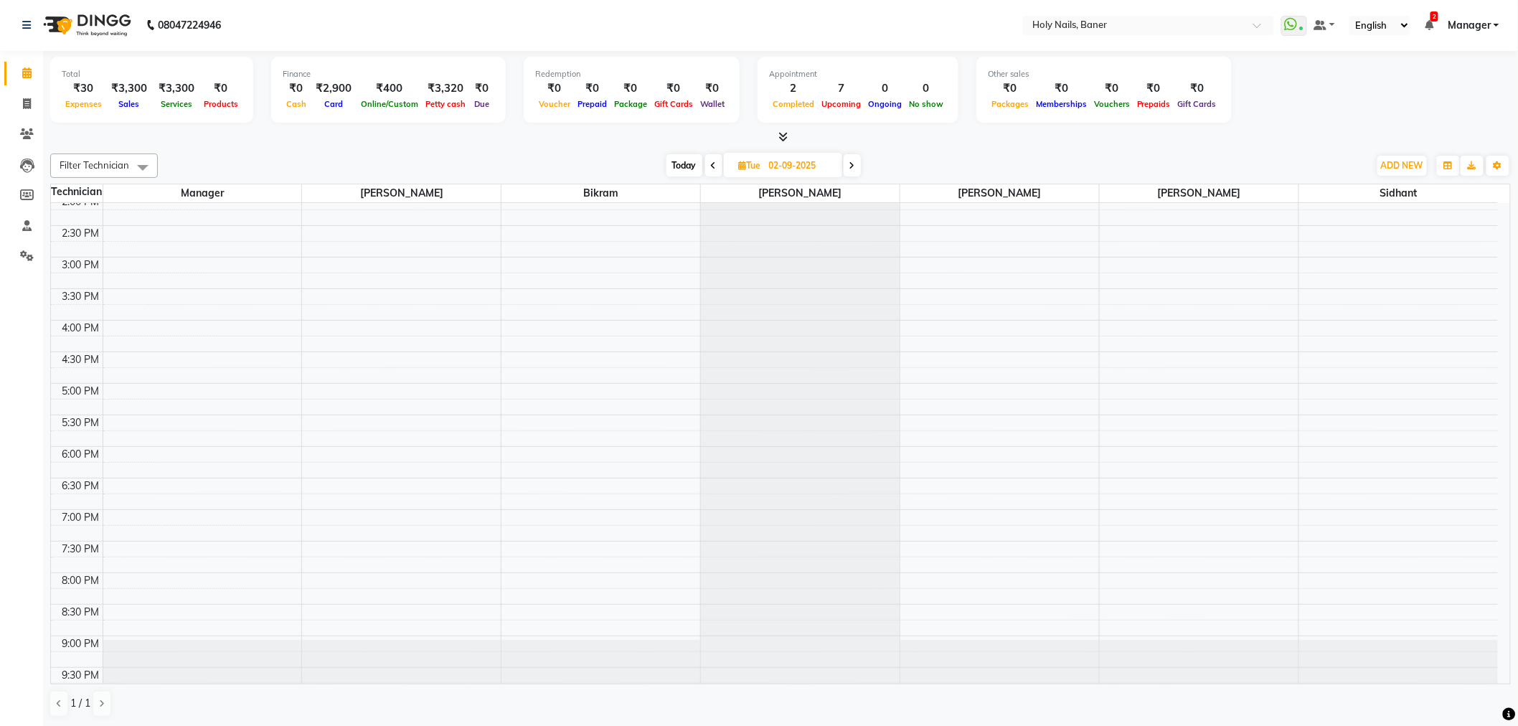
scroll to position [407, 0]
click at [680, 163] on span "Today" at bounding box center [685, 165] width 36 height 22
type input "[DATE]"
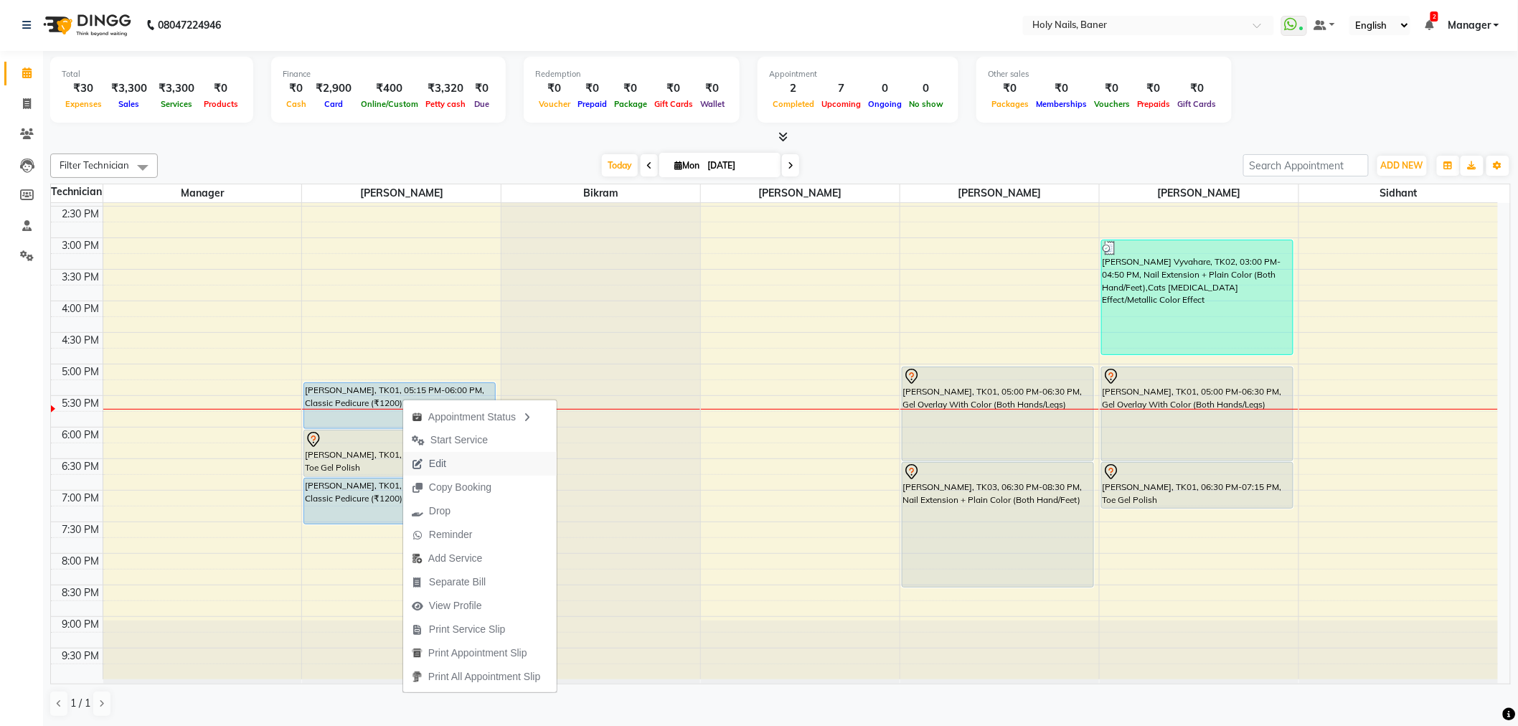
click at [435, 461] on span "Edit" at bounding box center [437, 463] width 17 height 15
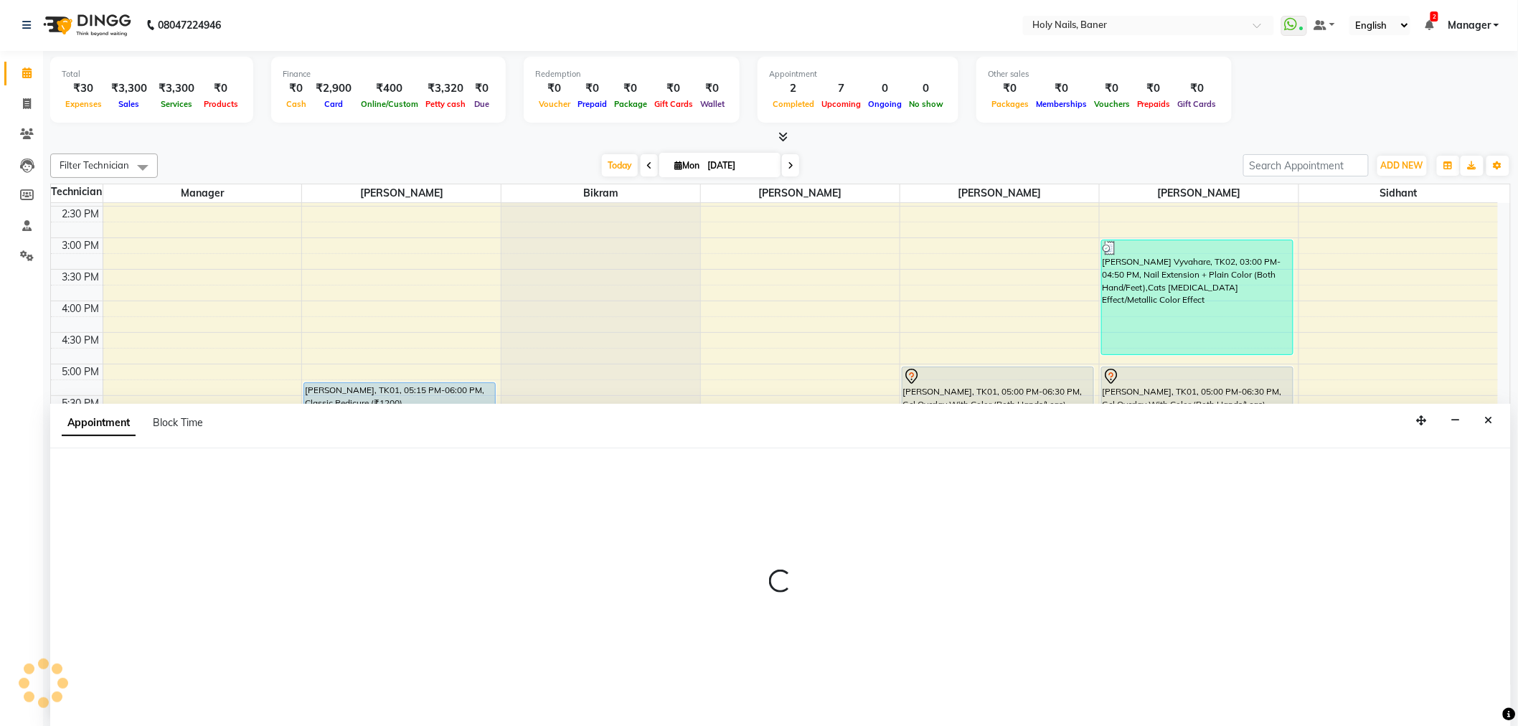
select select "tentative"
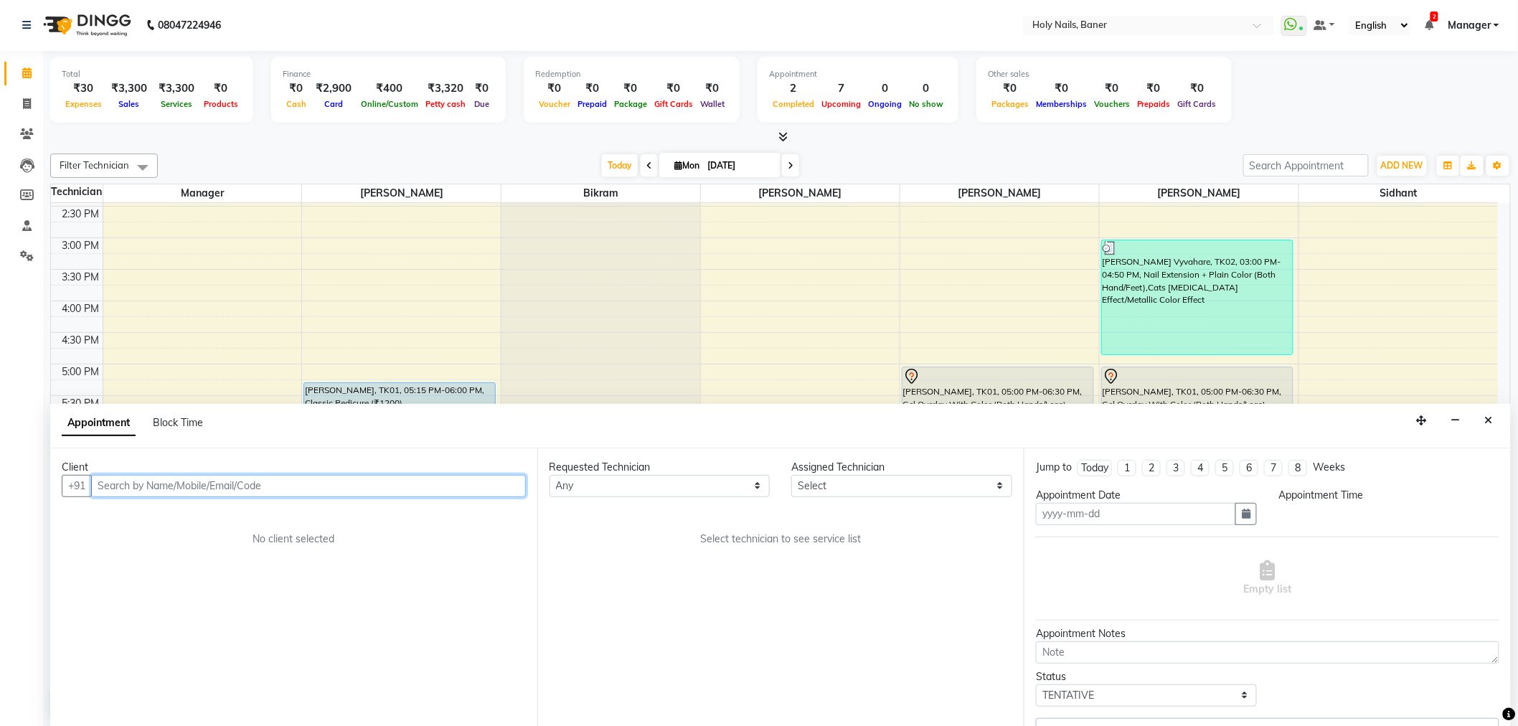
type input "[DATE]"
select select "36616"
select select "upcoming"
select select "1020"
select select "2495"
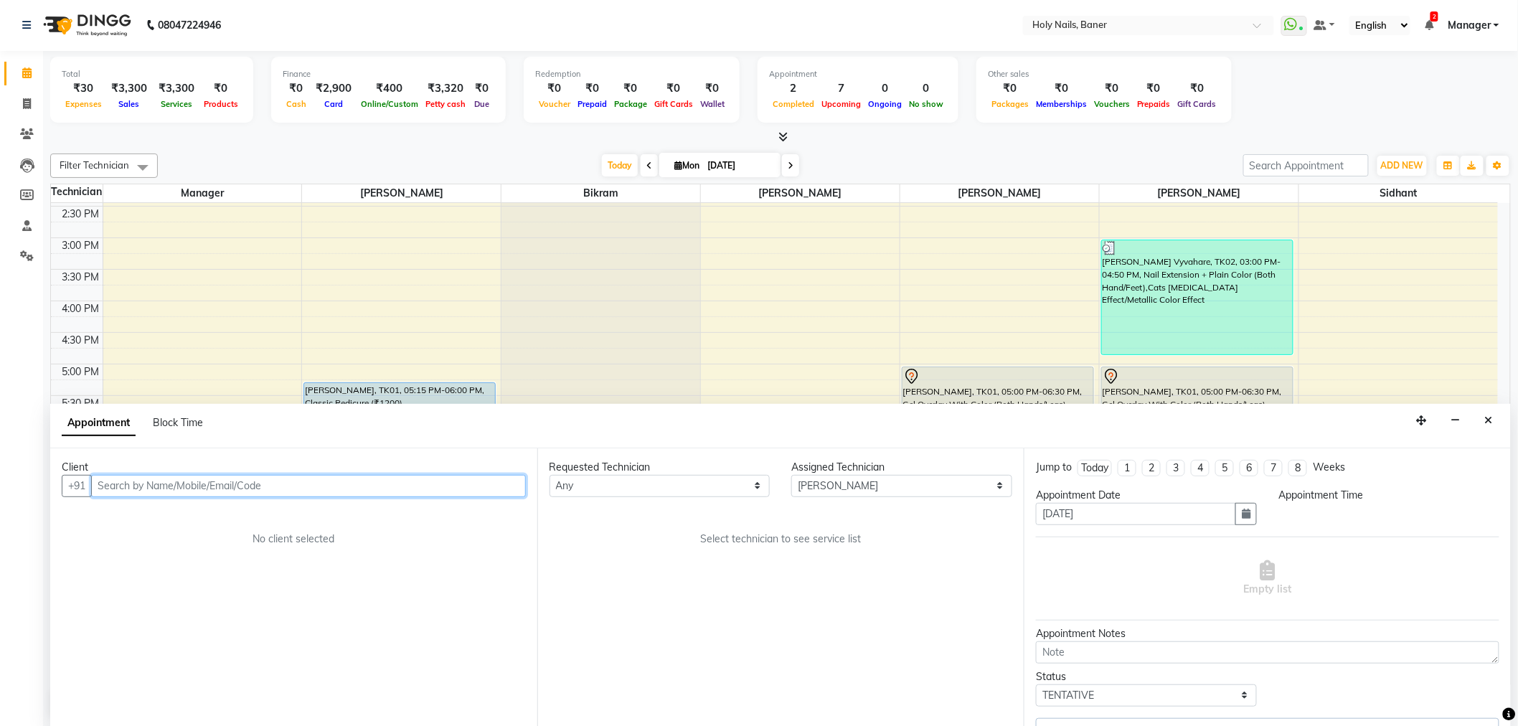
select select "2495"
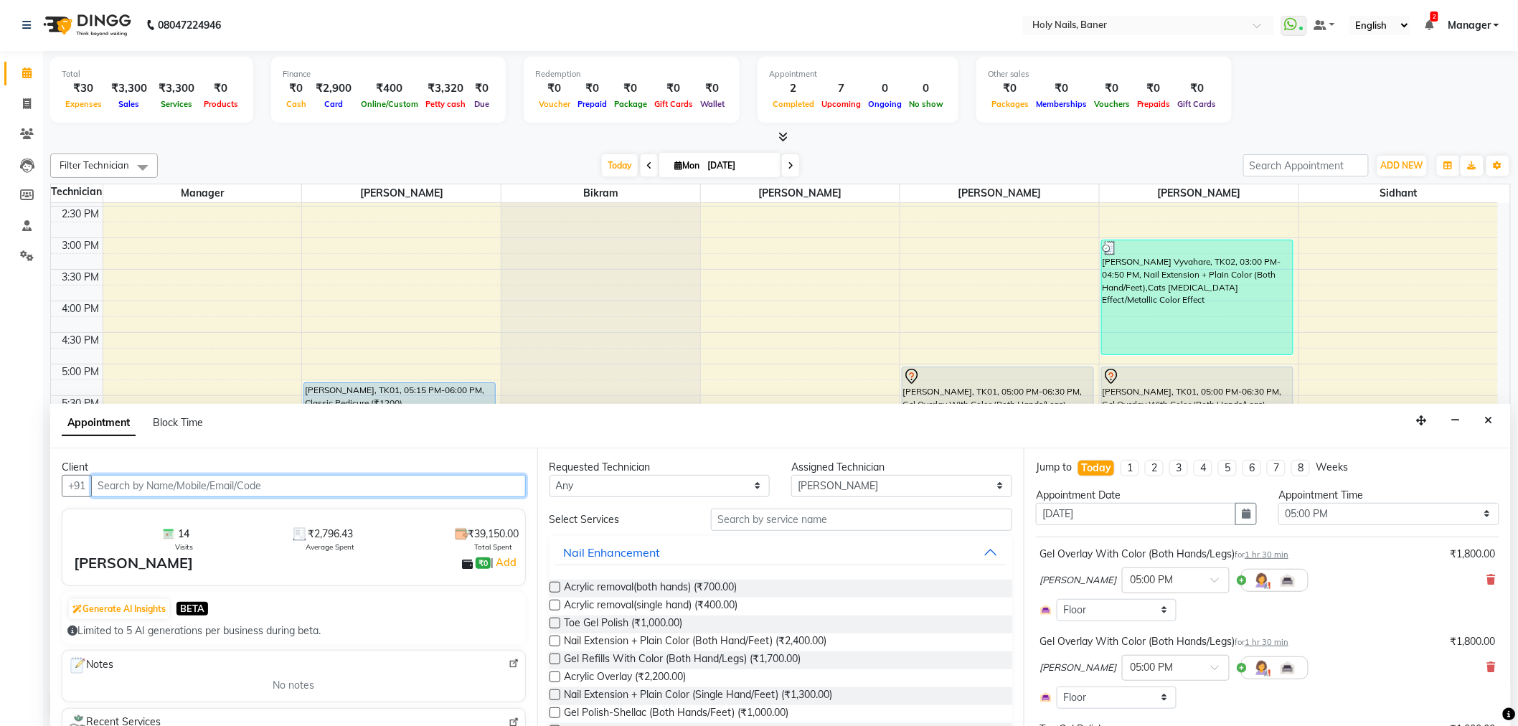
select select "2495"
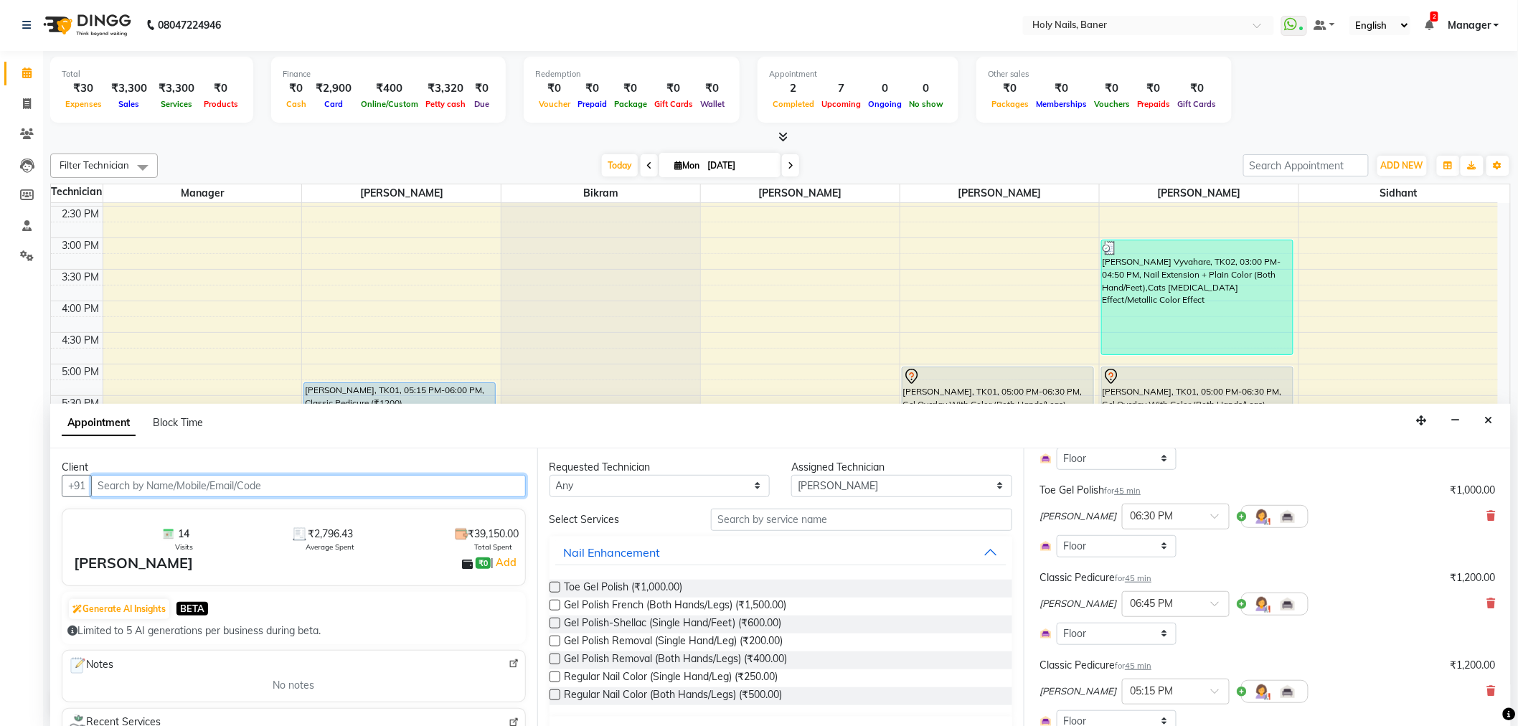
scroll to position [319, 0]
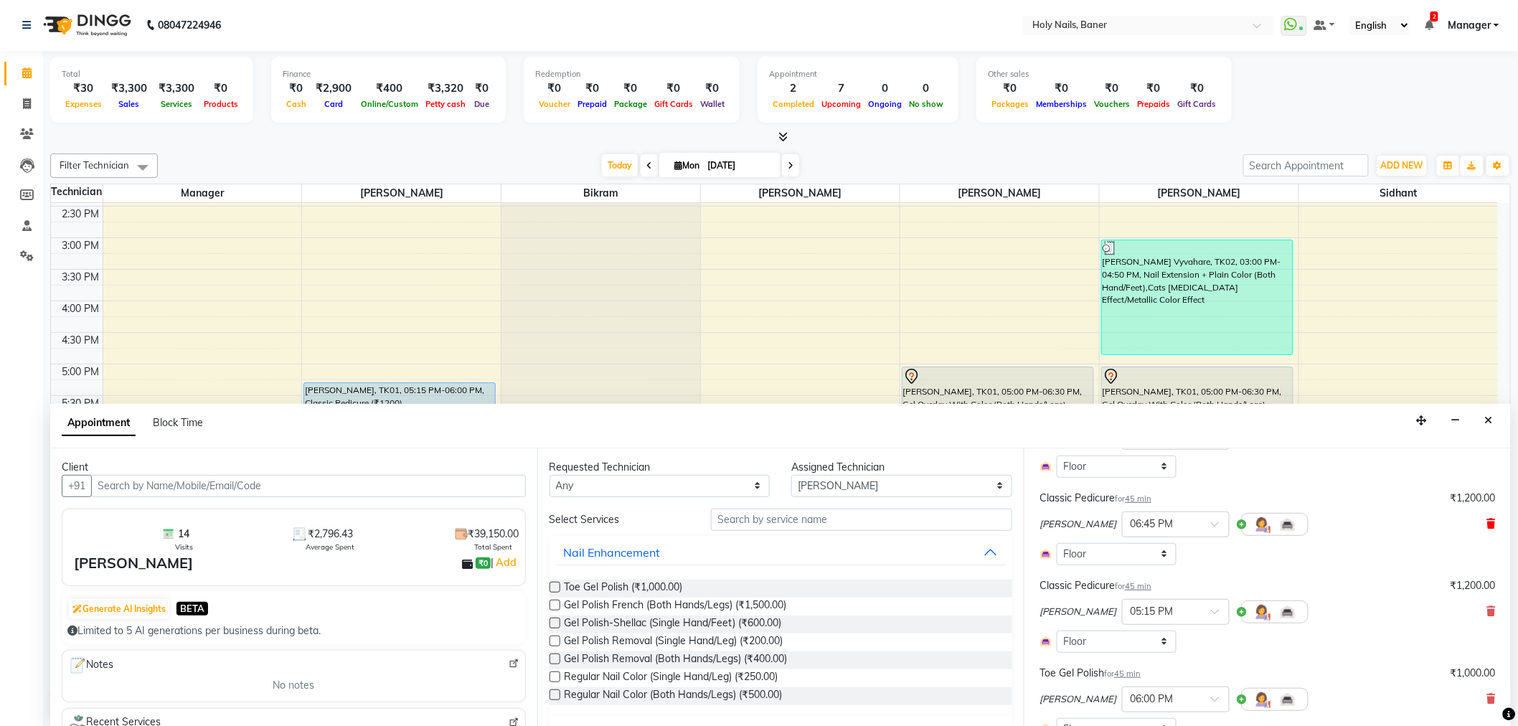
click at [1487, 524] on icon at bounding box center [1491, 524] width 9 height 10
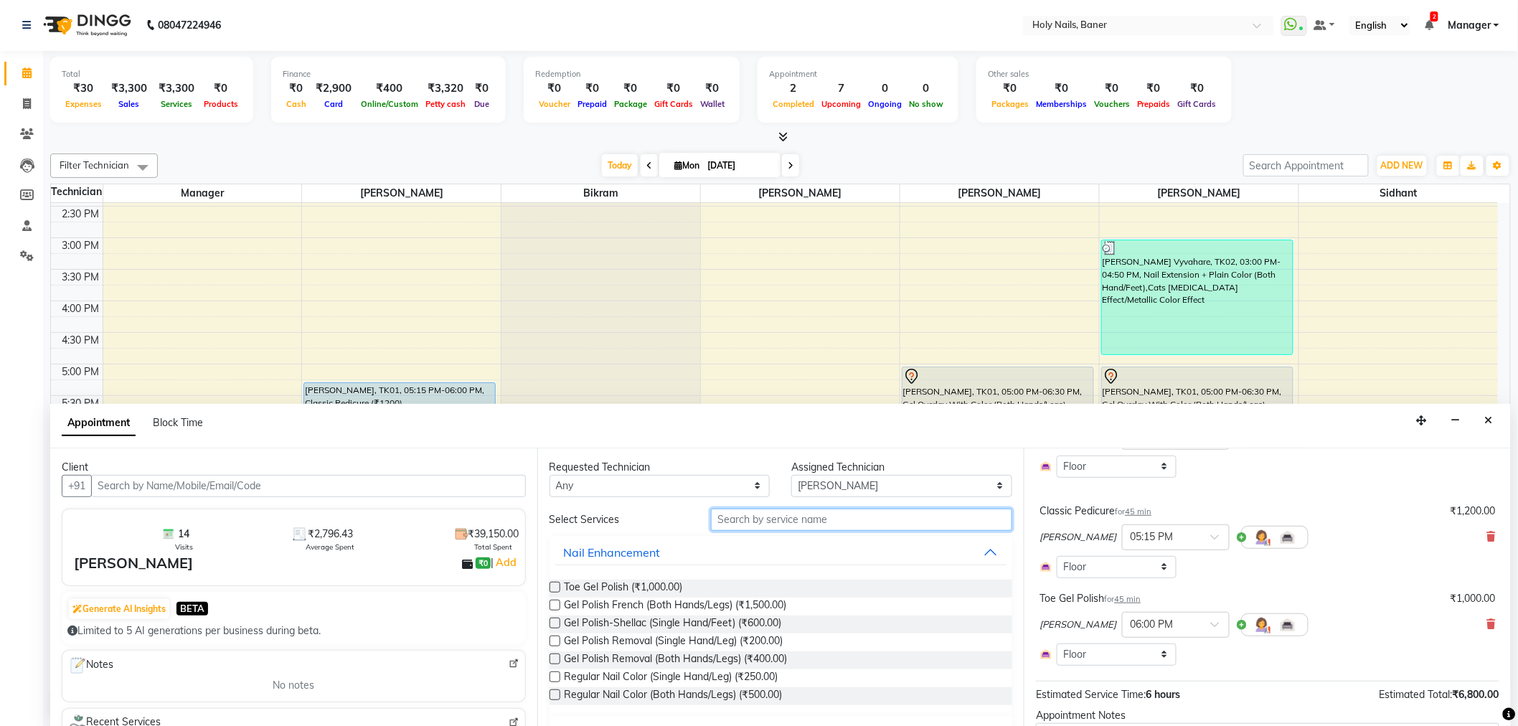
click at [925, 525] on input "text" at bounding box center [861, 520] width 301 height 22
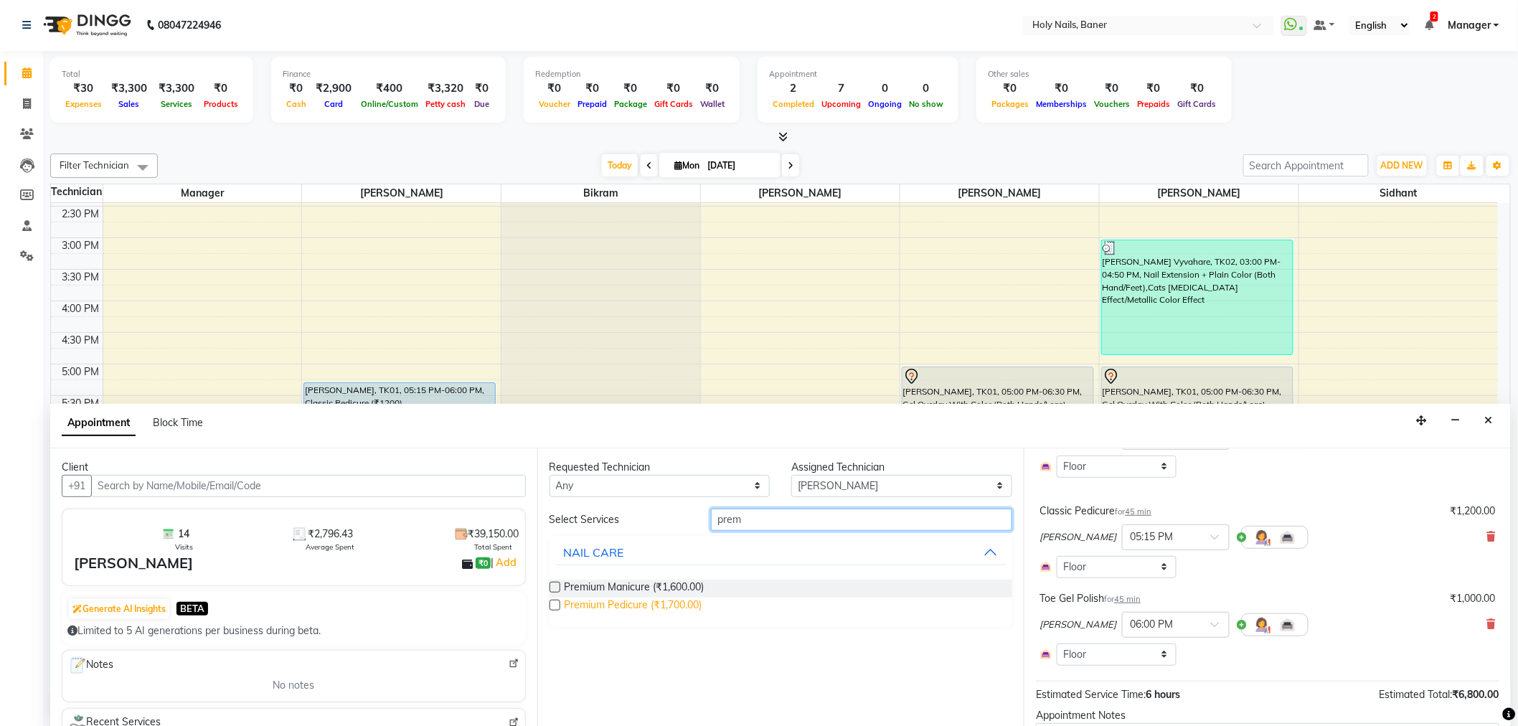
type input "prem"
click at [621, 604] on span "Premium Pedicure (₹1,700.00)" at bounding box center [634, 607] width 138 height 18
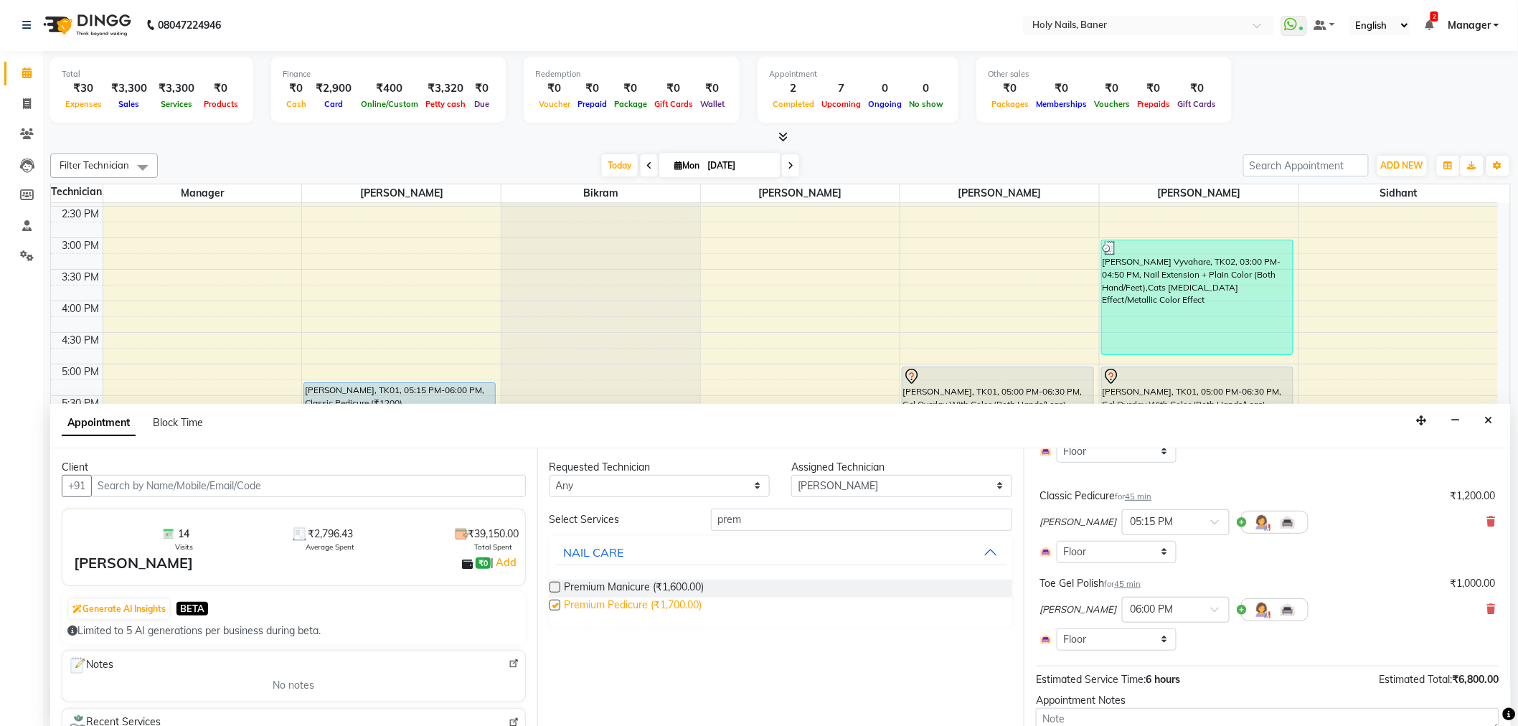
checkbox input "false"
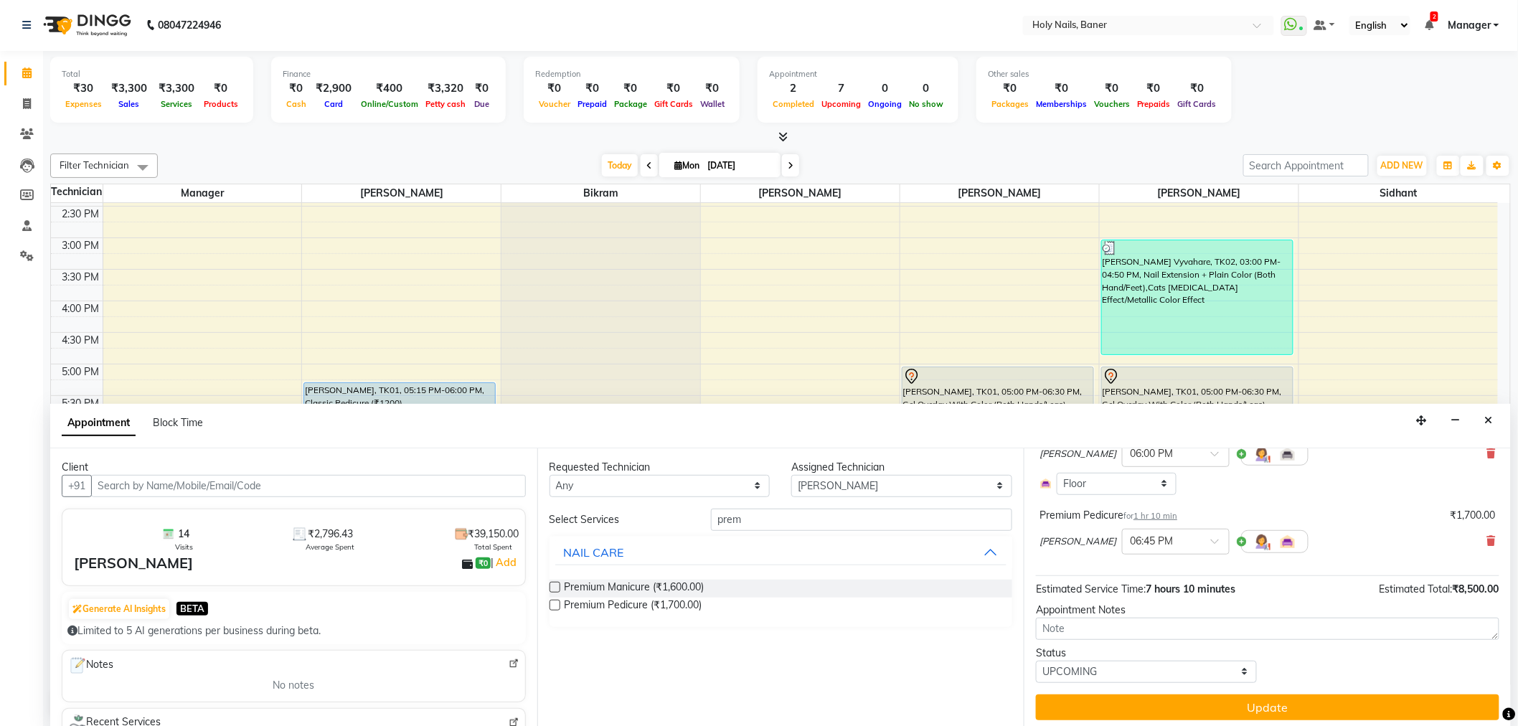
scroll to position [509, 0]
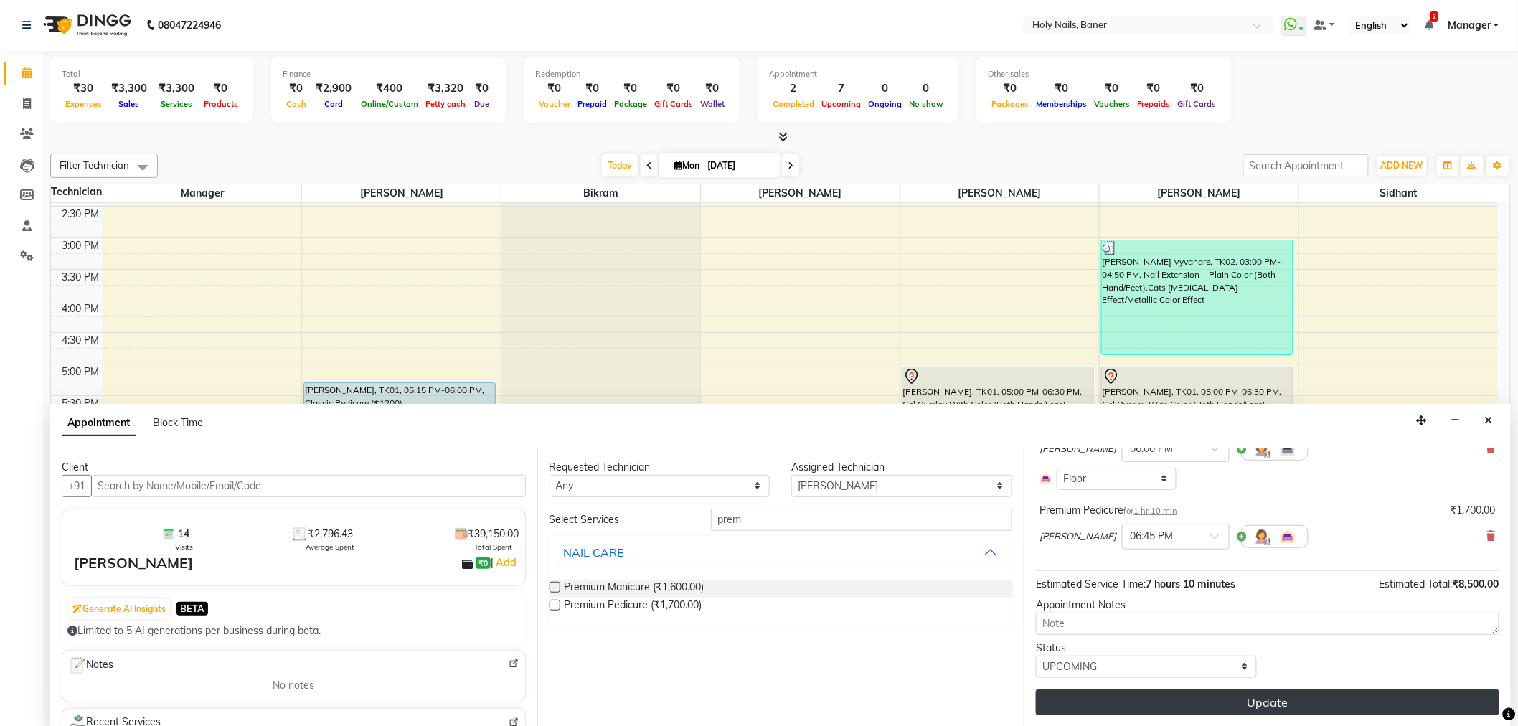
click at [1213, 702] on button "Update" at bounding box center [1267, 702] width 463 height 26
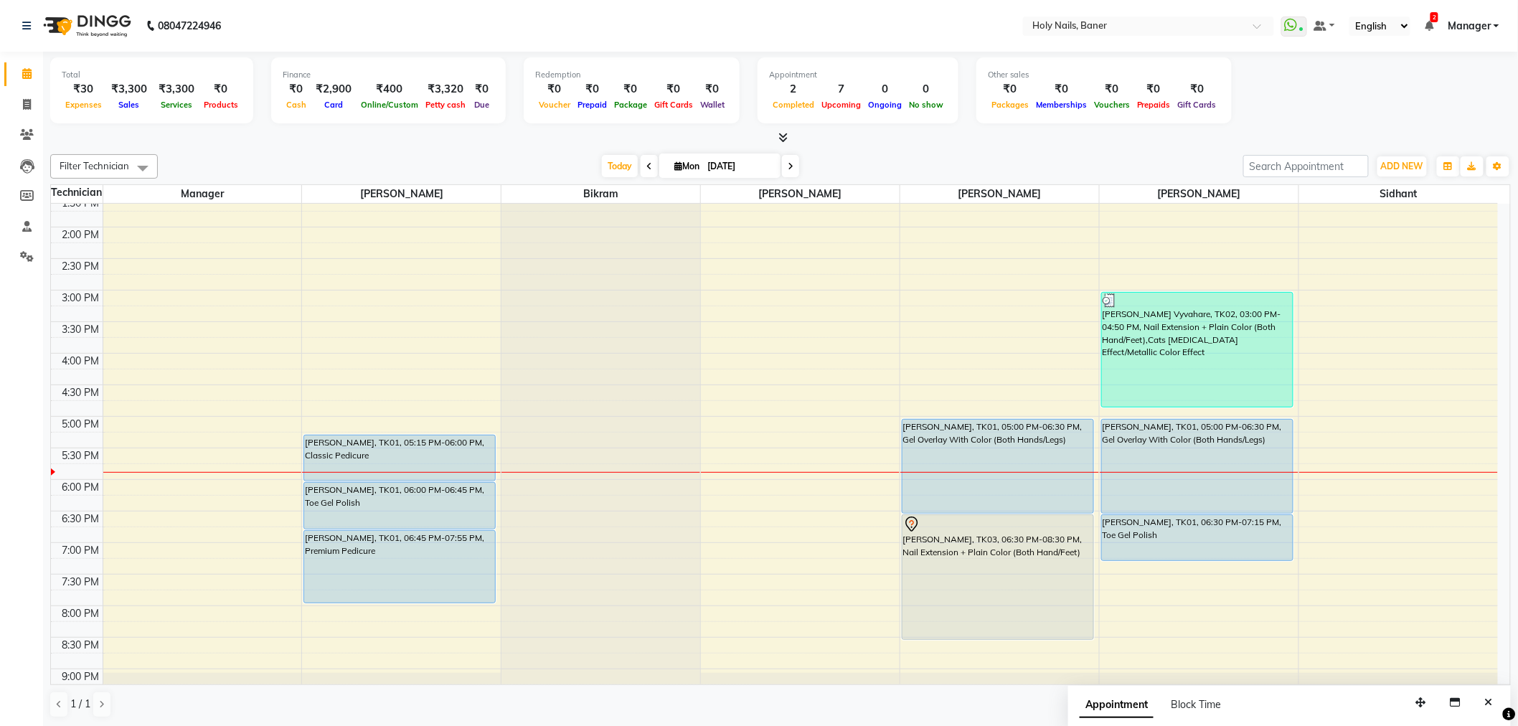
scroll to position [327, 0]
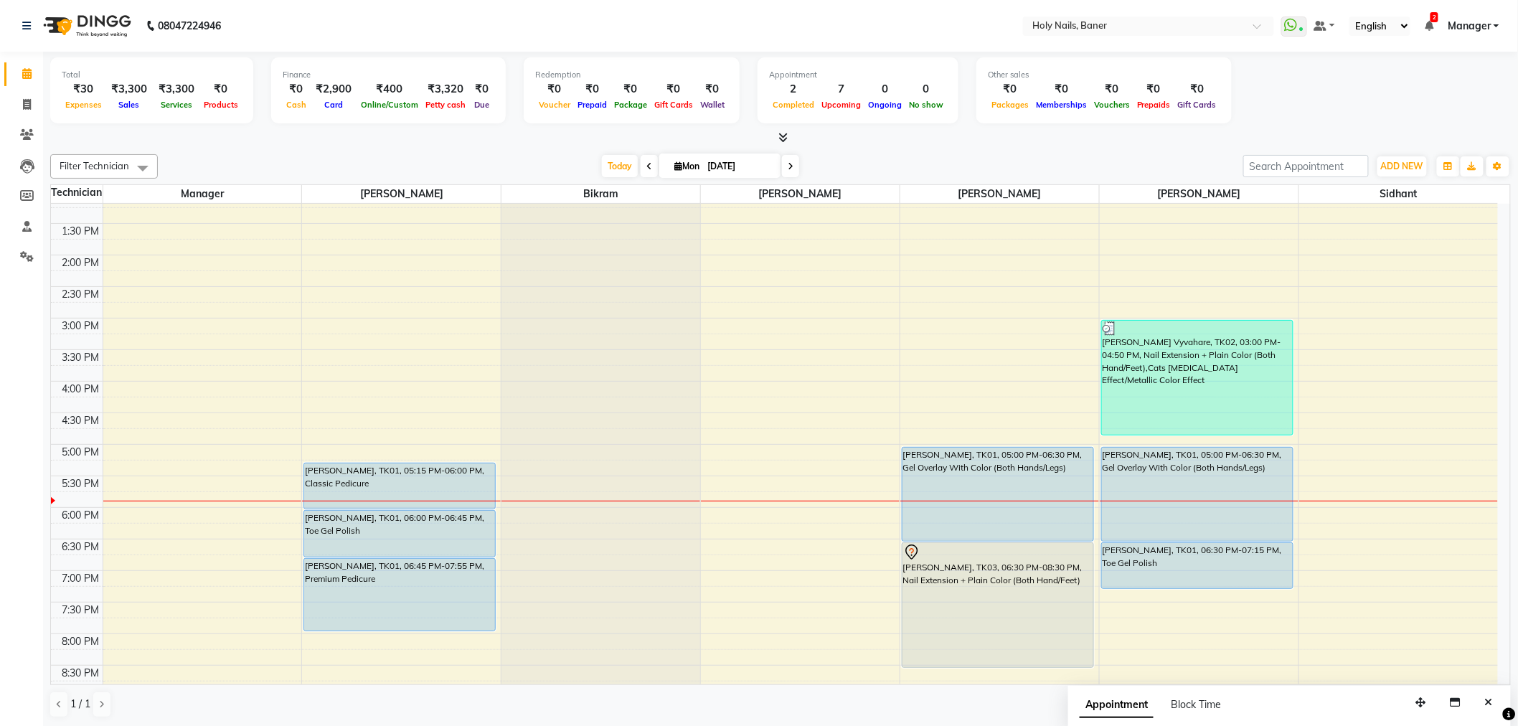
click at [783, 166] on span at bounding box center [790, 166] width 17 height 22
type input "02-09-2025"
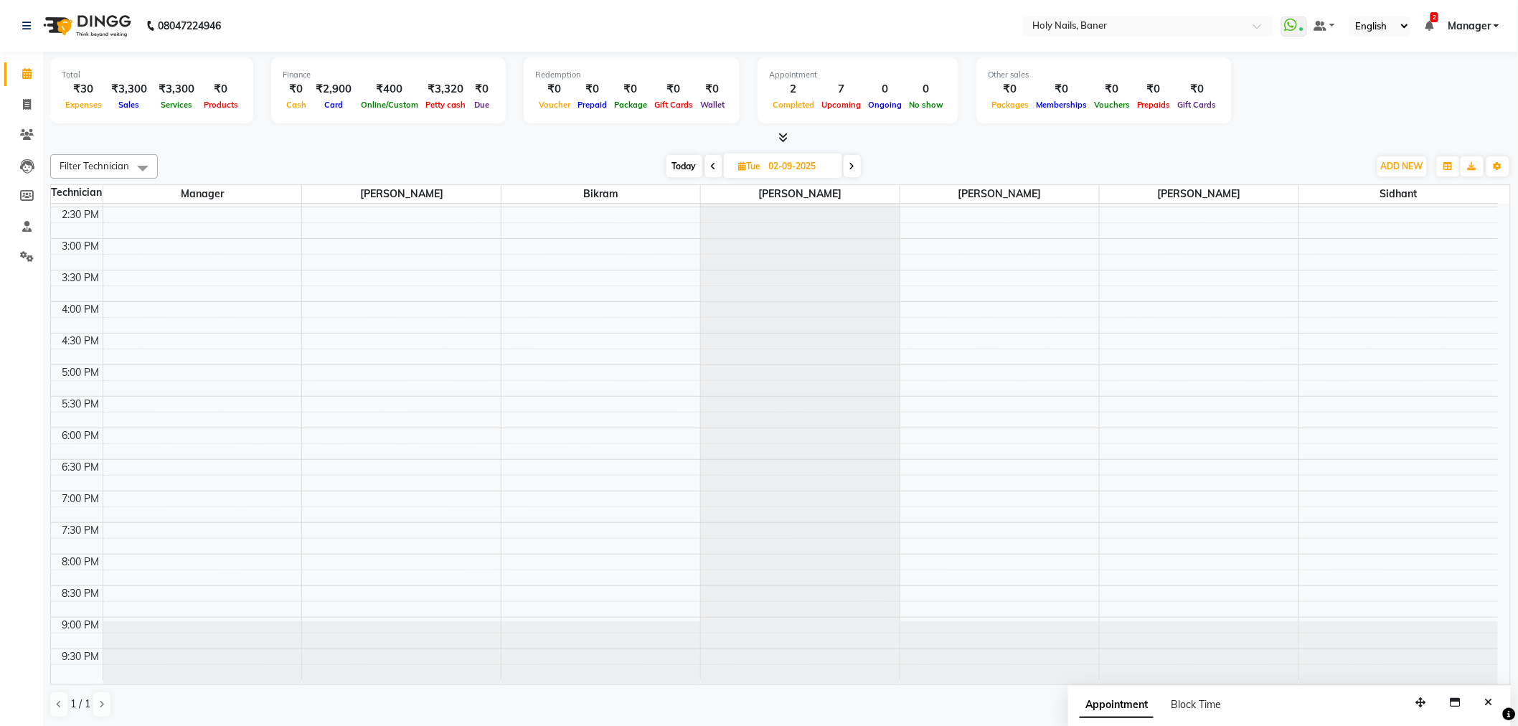
scroll to position [1, 0]
